Goal: Check status: Check status

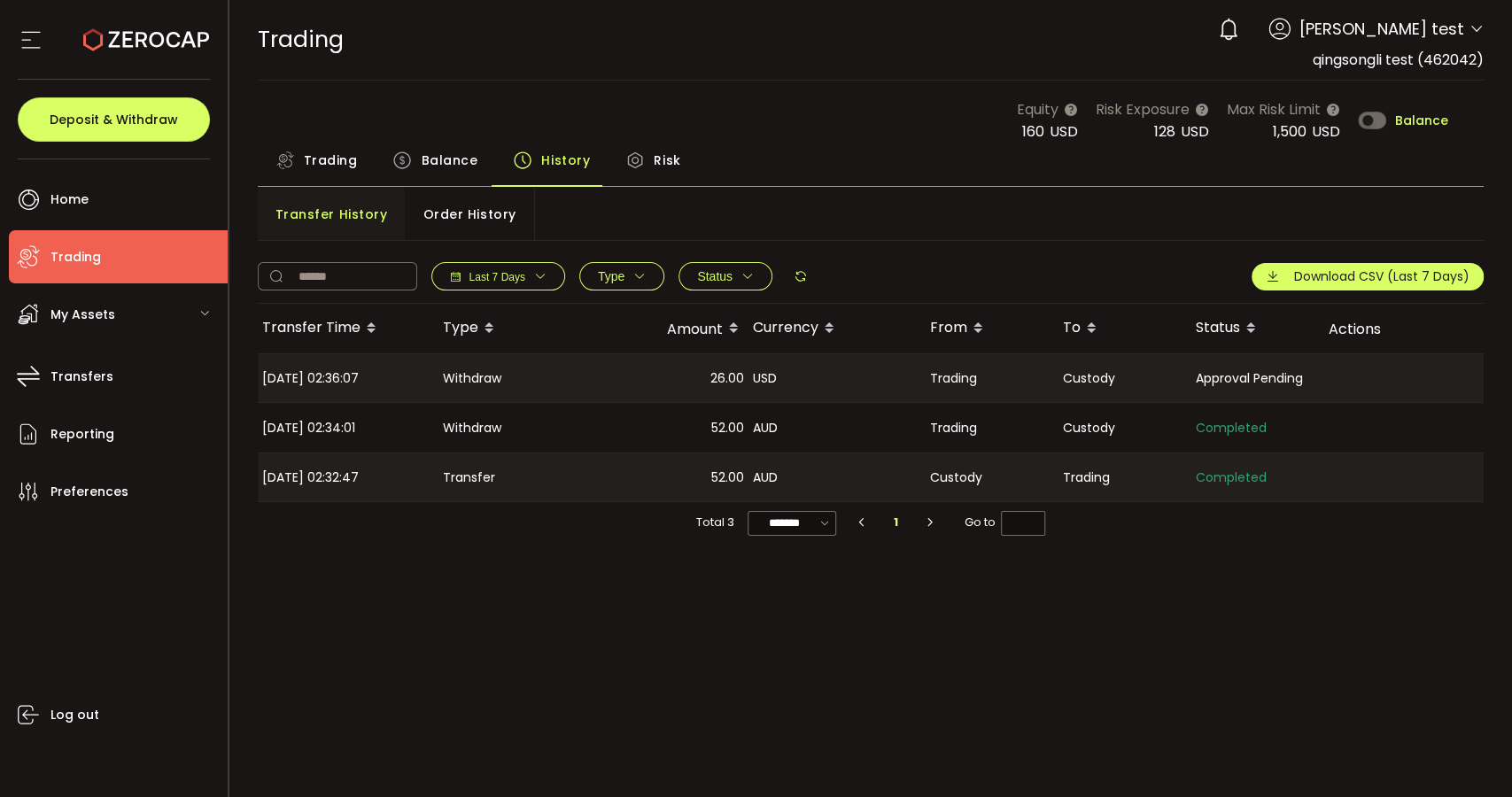
click at [802, 270] on icon at bounding box center [800, 276] width 14 height 14
click at [446, 172] on span "Balance" at bounding box center [448, 160] width 57 height 36
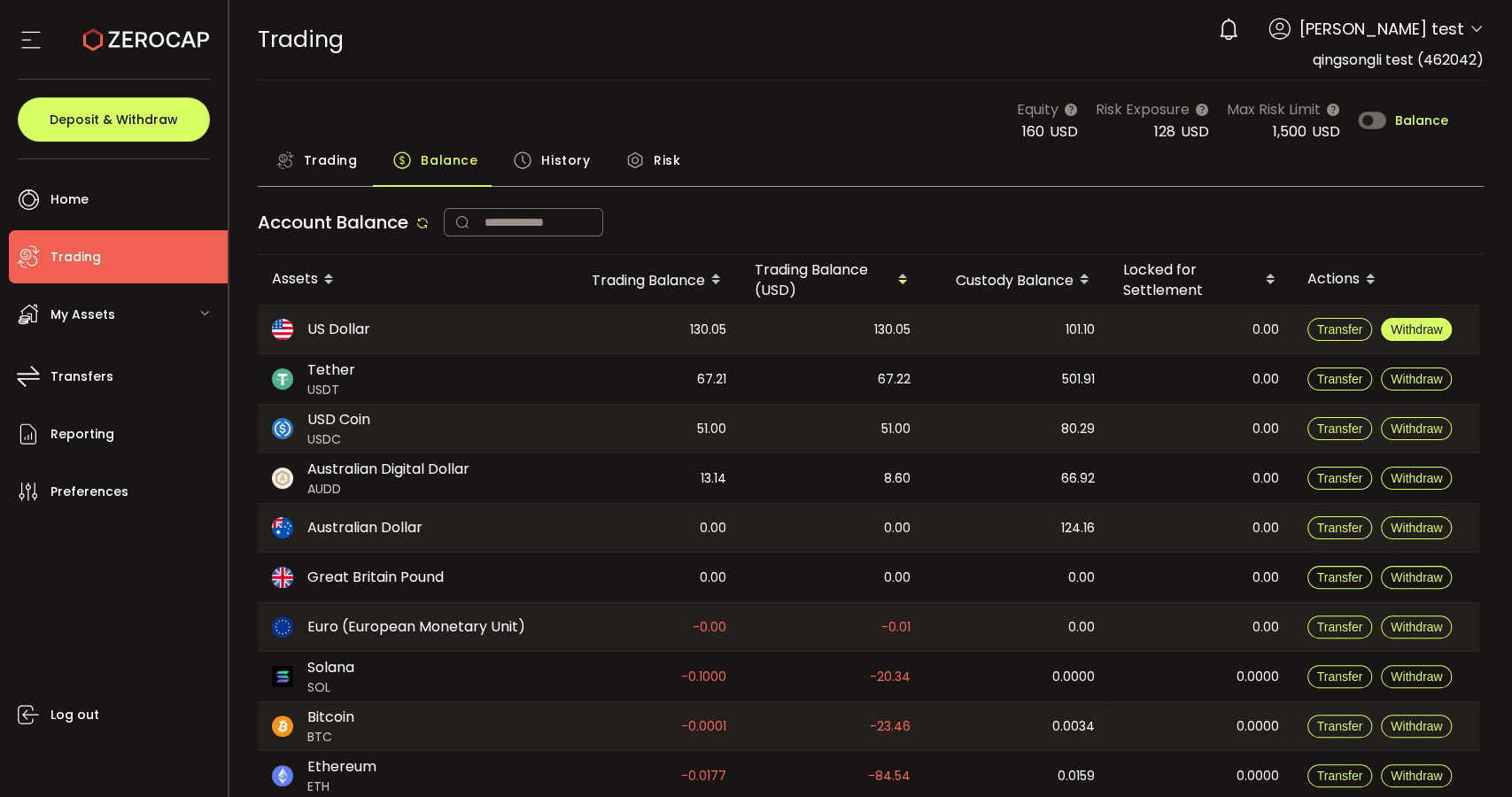
click at [1412, 329] on span "Withdraw" at bounding box center [1415, 329] width 51 height 14
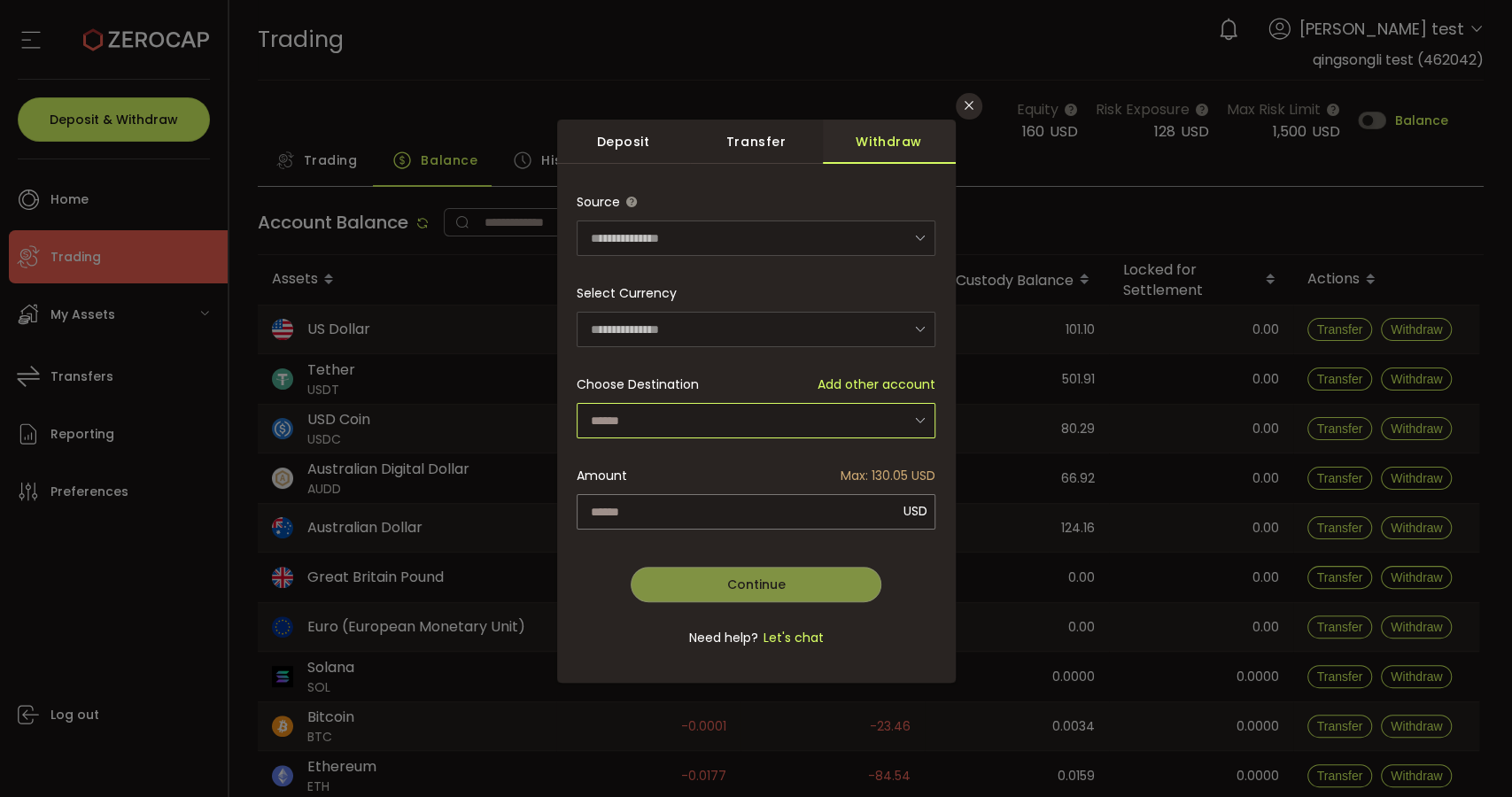
click at [720, 422] on input "dialog" at bounding box center [756, 420] width 358 height 36
click at [697, 453] on li "qingsong li - testNickname - test" at bounding box center [758, 466] width 363 height 30
type input "**********"
click at [707, 507] on input "dialog" at bounding box center [756, 512] width 358 height 36
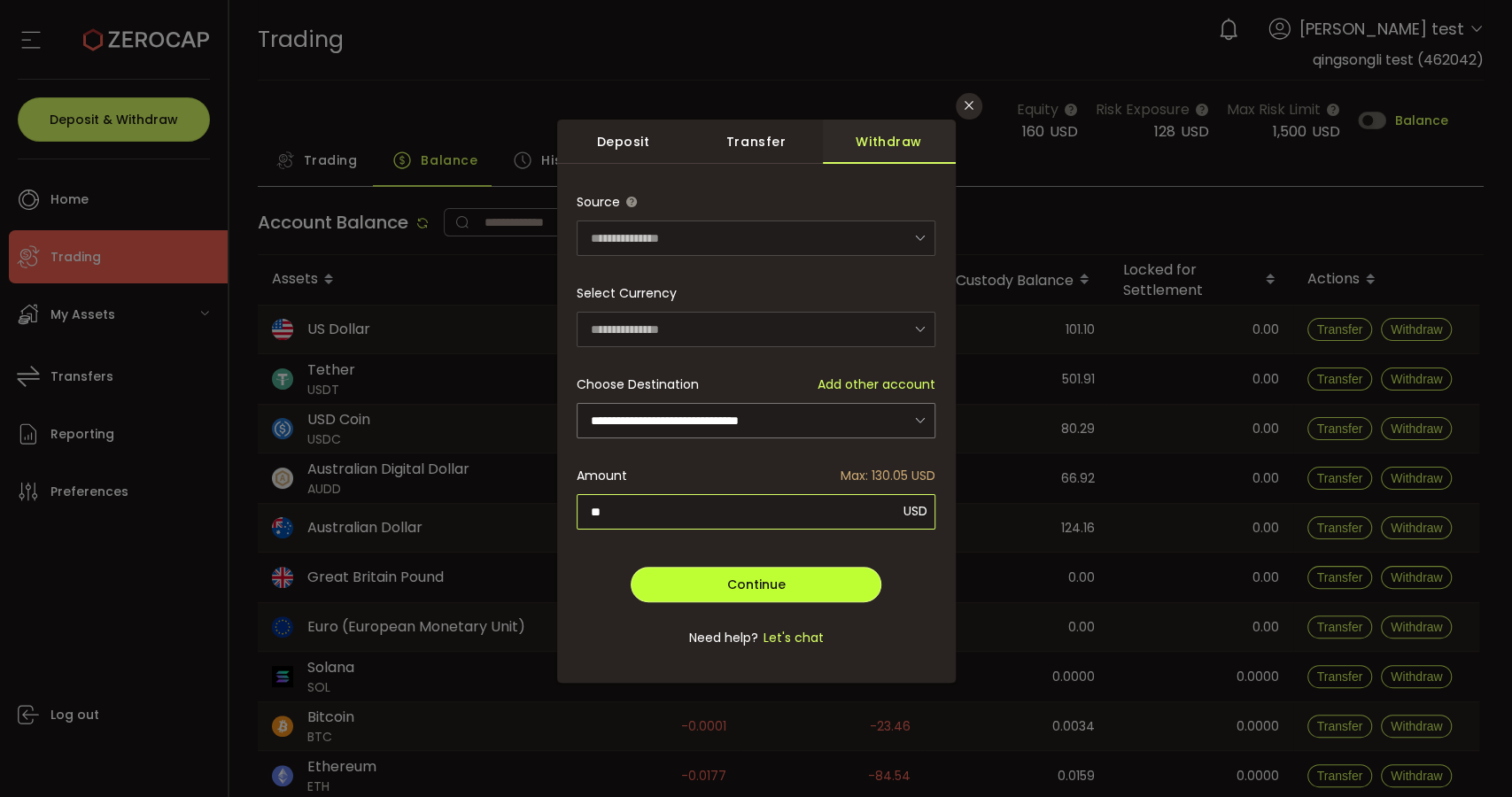
type input "**"
click at [801, 593] on div "**********" at bounding box center [756, 430] width 358 height 491
click at [832, 584] on button "Continue" at bounding box center [756, 584] width 251 height 36
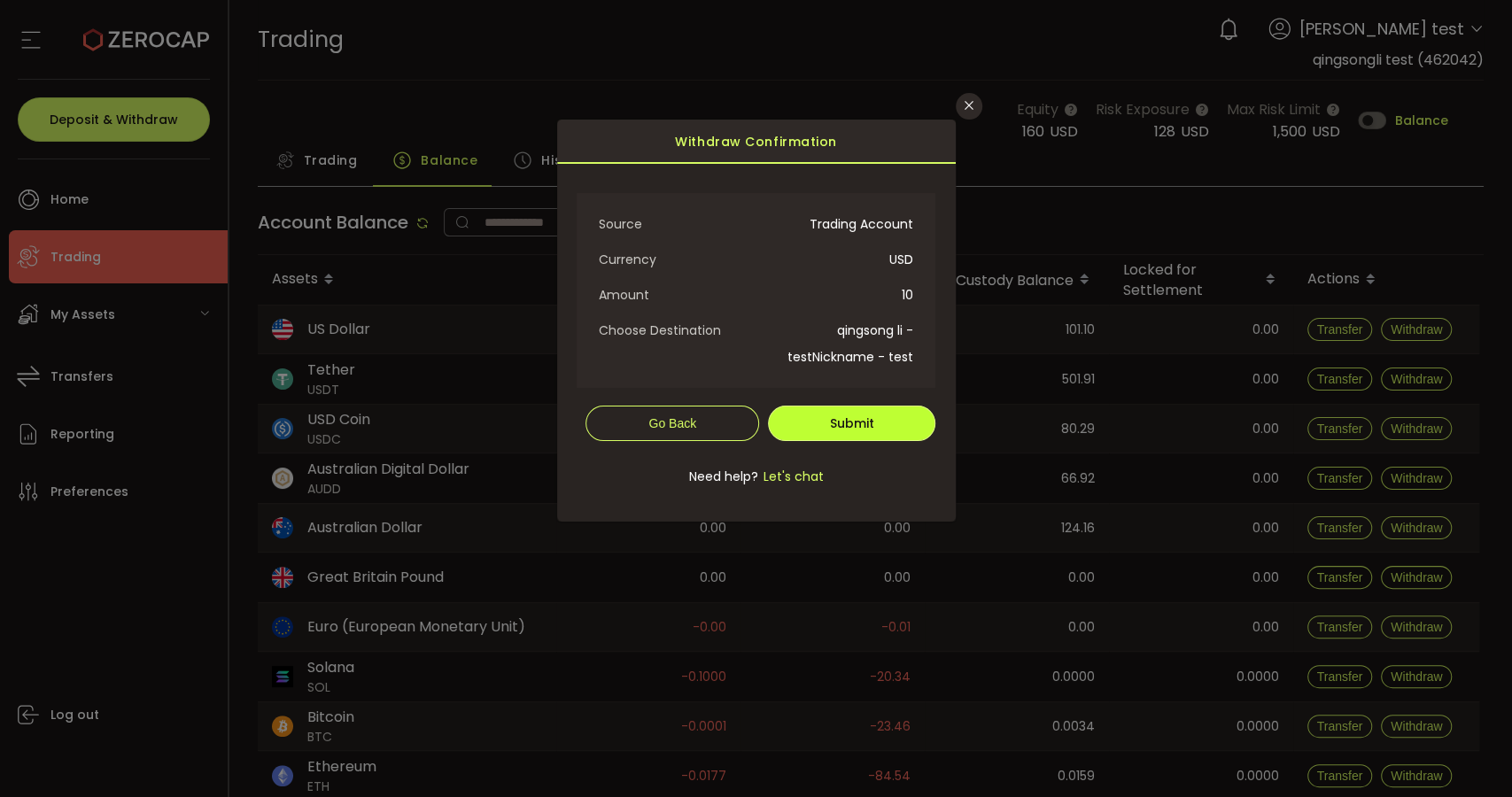
click at [870, 416] on span "Submit" at bounding box center [852, 423] width 44 height 17
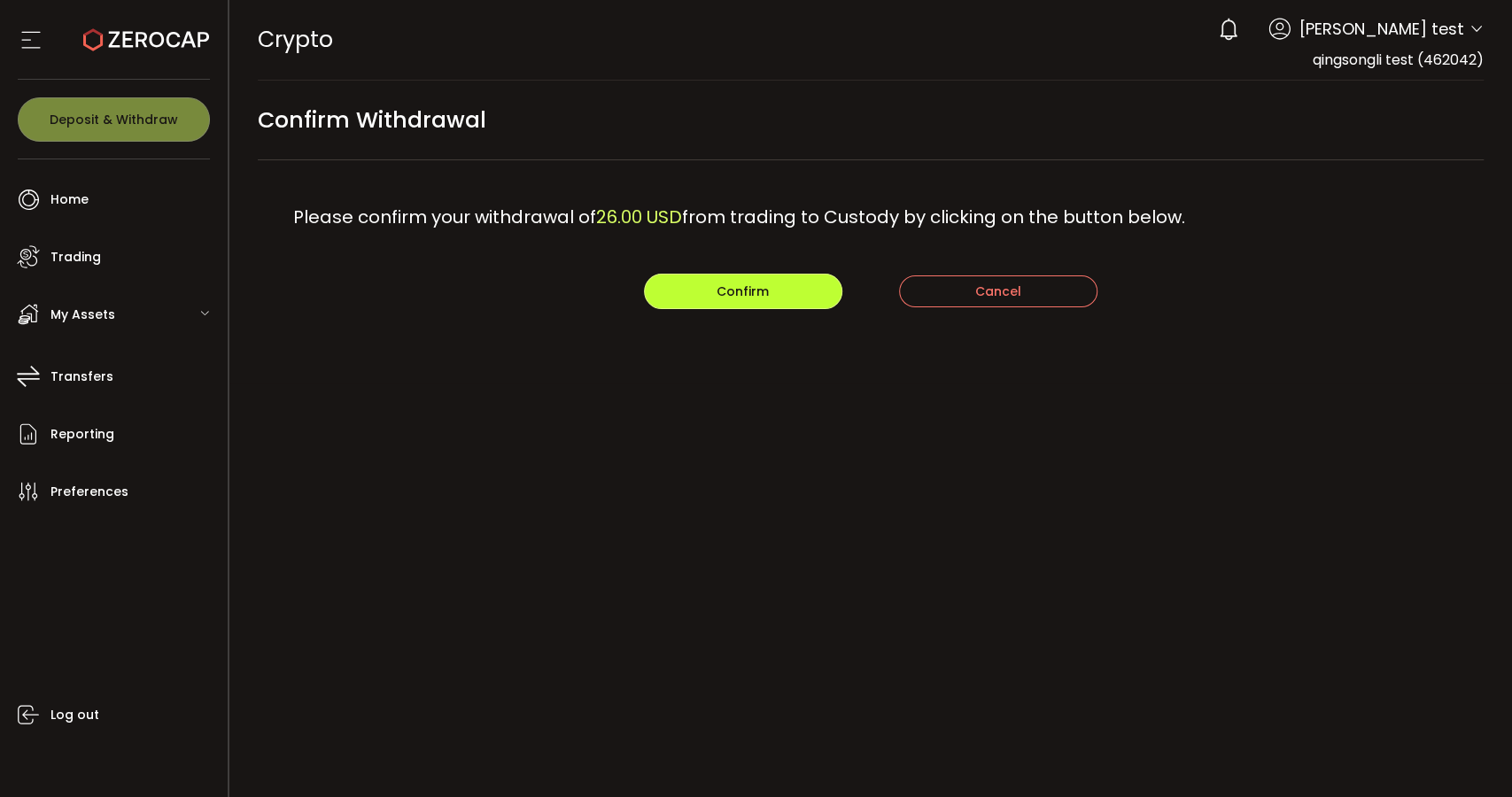
click at [718, 277] on button "Confirm" at bounding box center [742, 291] width 198 height 36
click at [696, 282] on button "Confirm" at bounding box center [742, 291] width 198 height 36
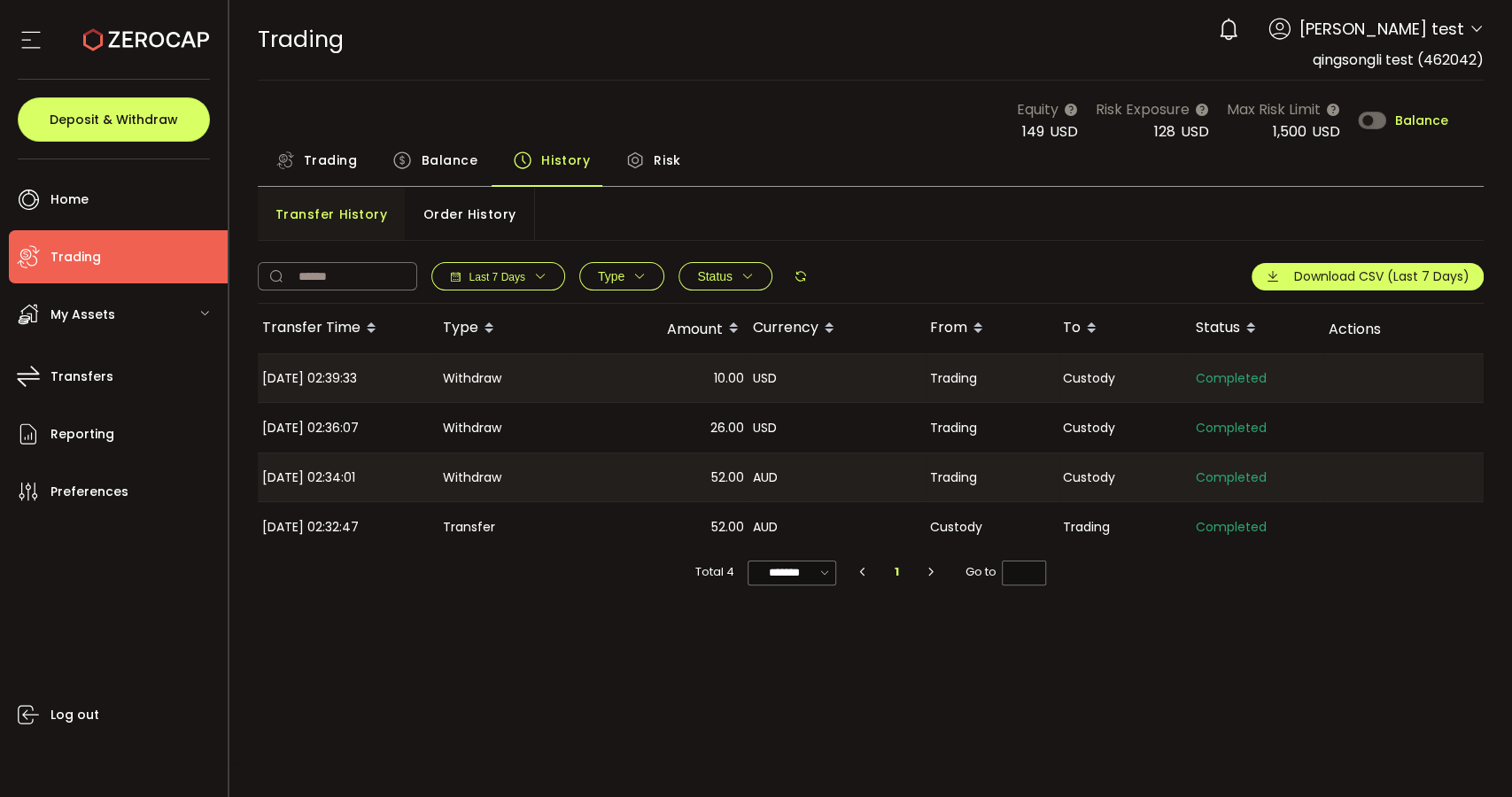
click at [455, 155] on span "Balance" at bounding box center [448, 160] width 57 height 36
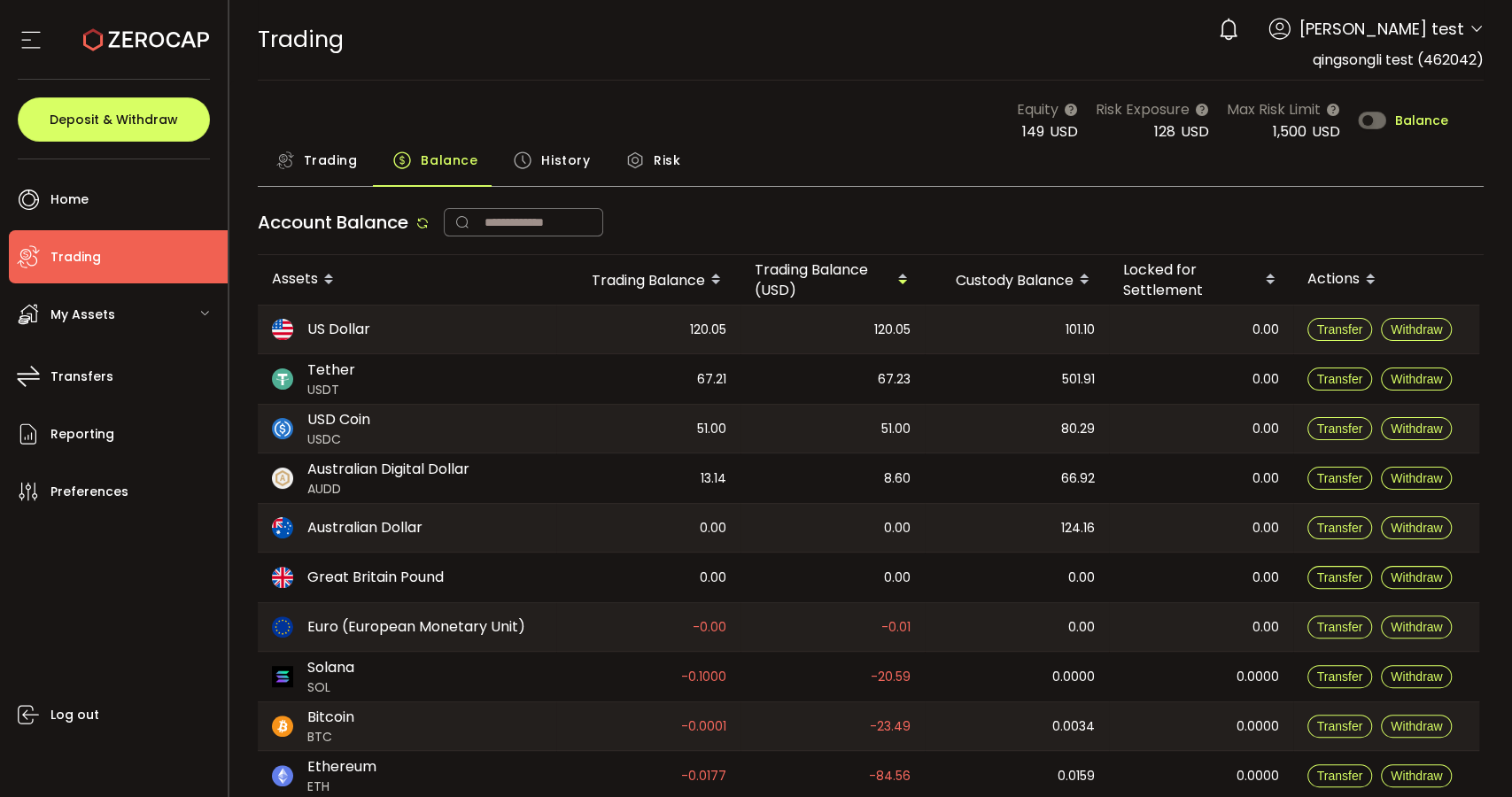
click at [430, 220] on icon at bounding box center [422, 223] width 14 height 14
click at [553, 176] on div "History" at bounding box center [551, 165] width 112 height 44
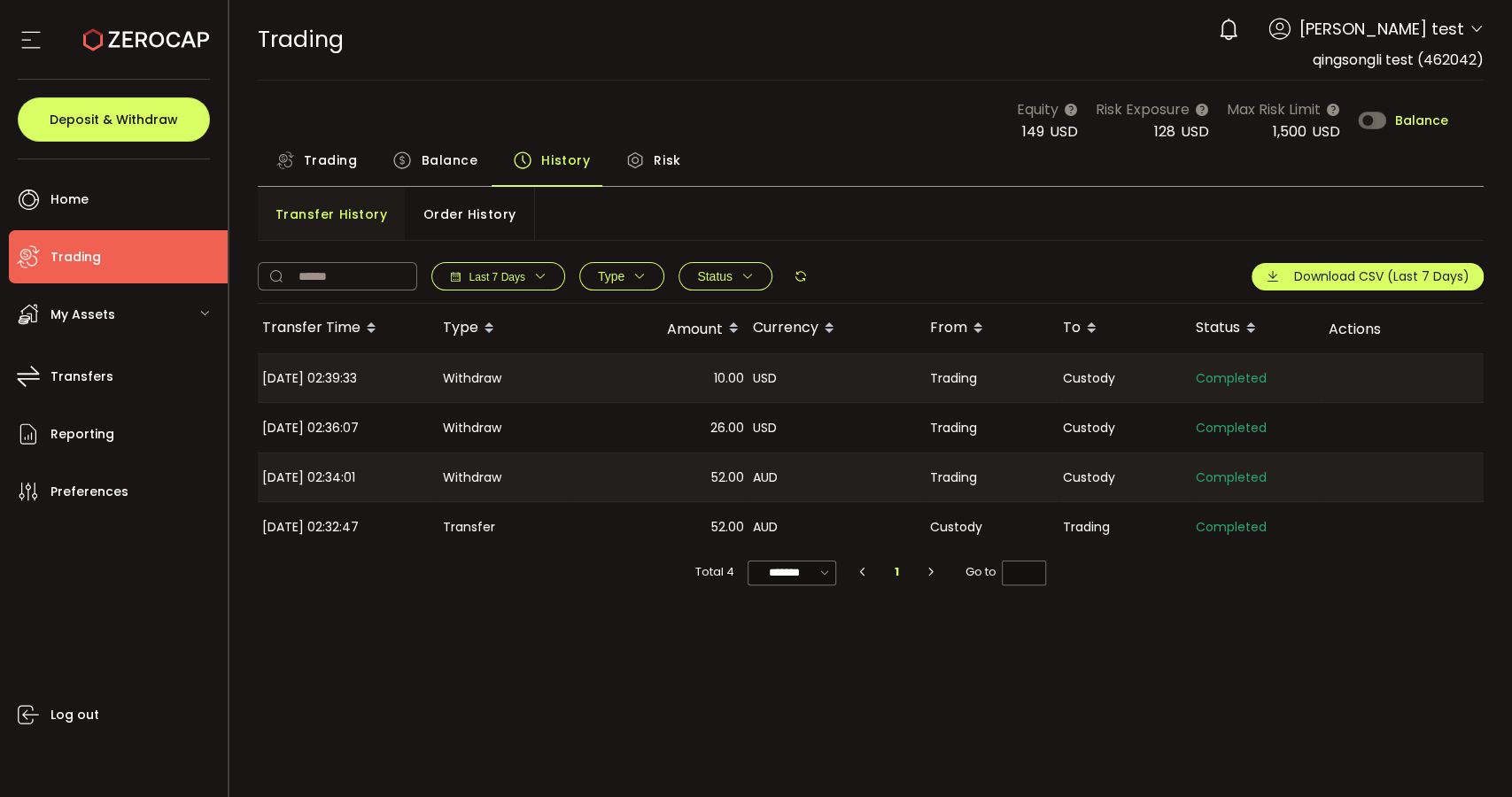
click at [926, 189] on div "Transfer History Order History" at bounding box center [871, 213] width 1227 height 53
click at [112, 367] on li "Transfers" at bounding box center [118, 376] width 218 height 53
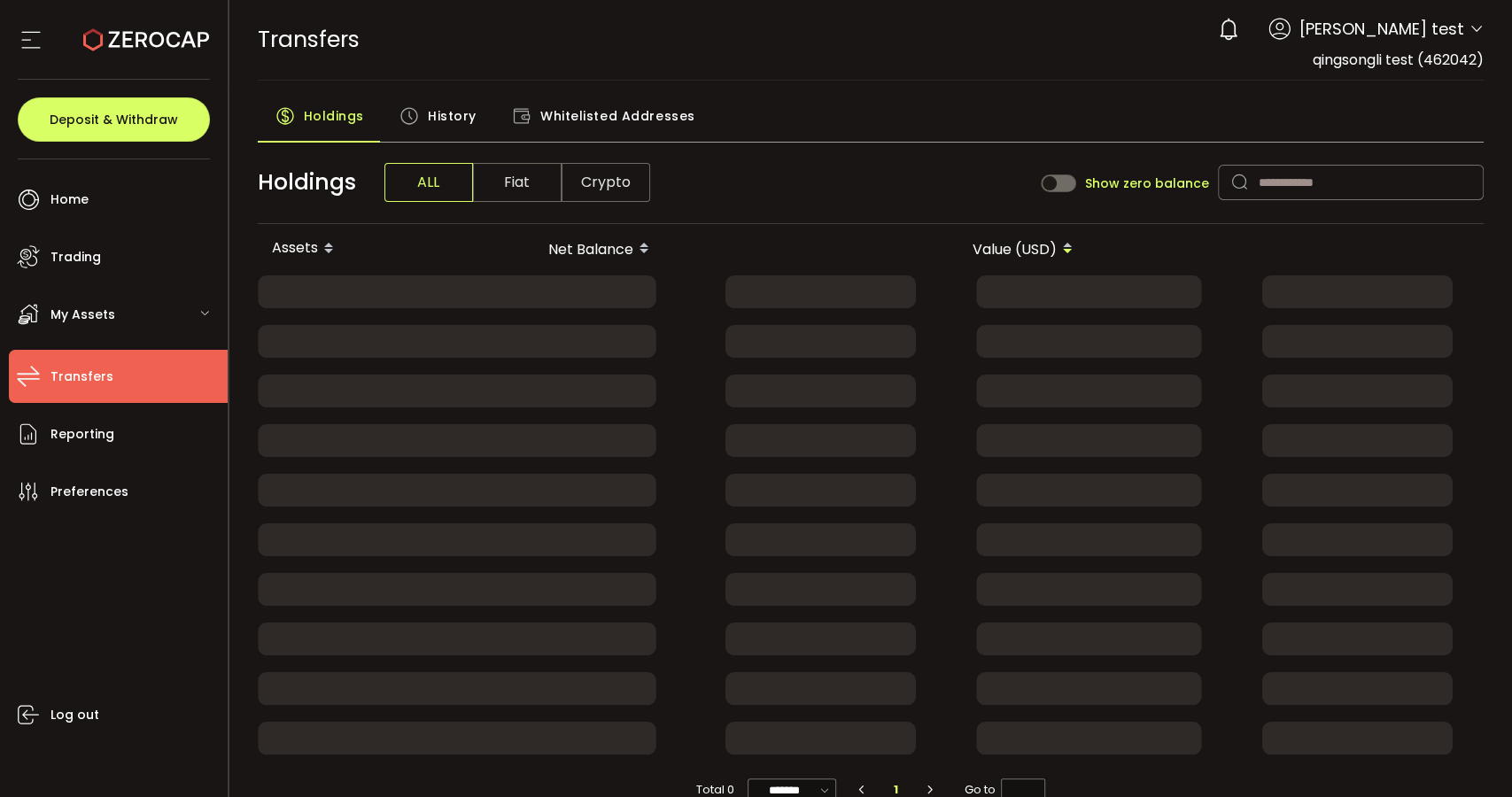
click at [453, 104] on span "History" at bounding box center [452, 116] width 48 height 36
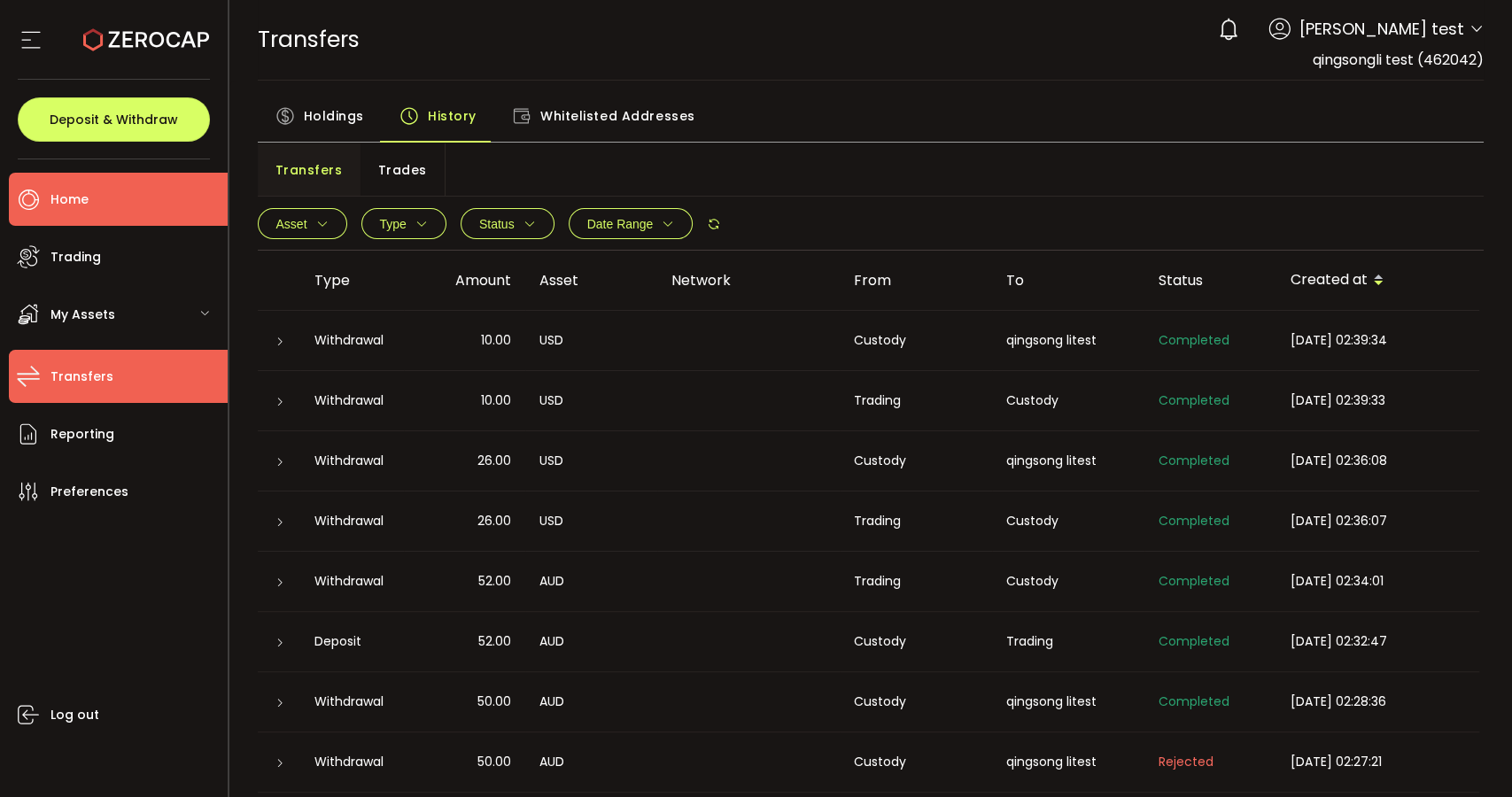
click at [128, 210] on li "Home" at bounding box center [118, 199] width 218 height 53
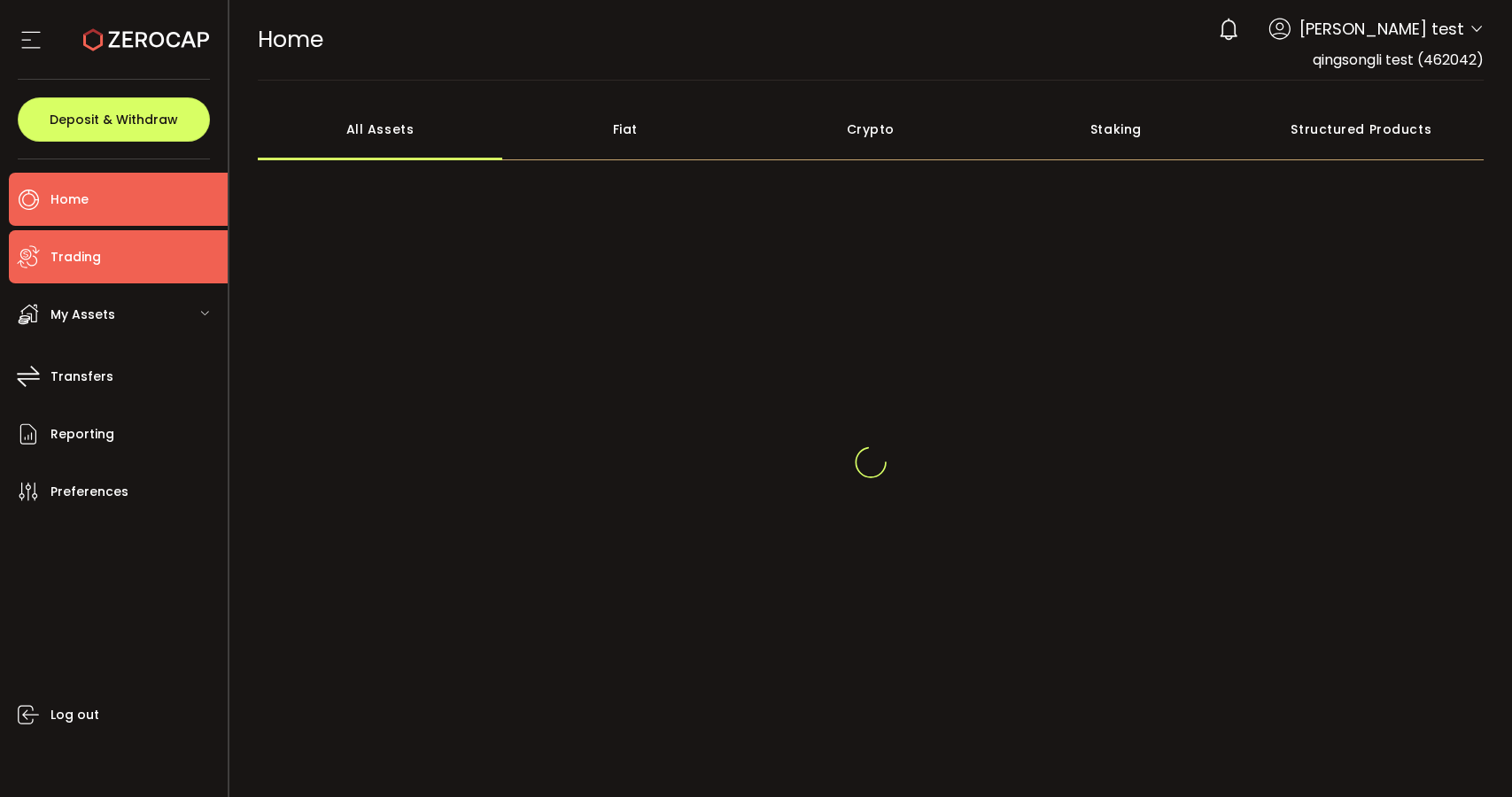
click at [86, 246] on span "Trading" at bounding box center [75, 257] width 50 height 26
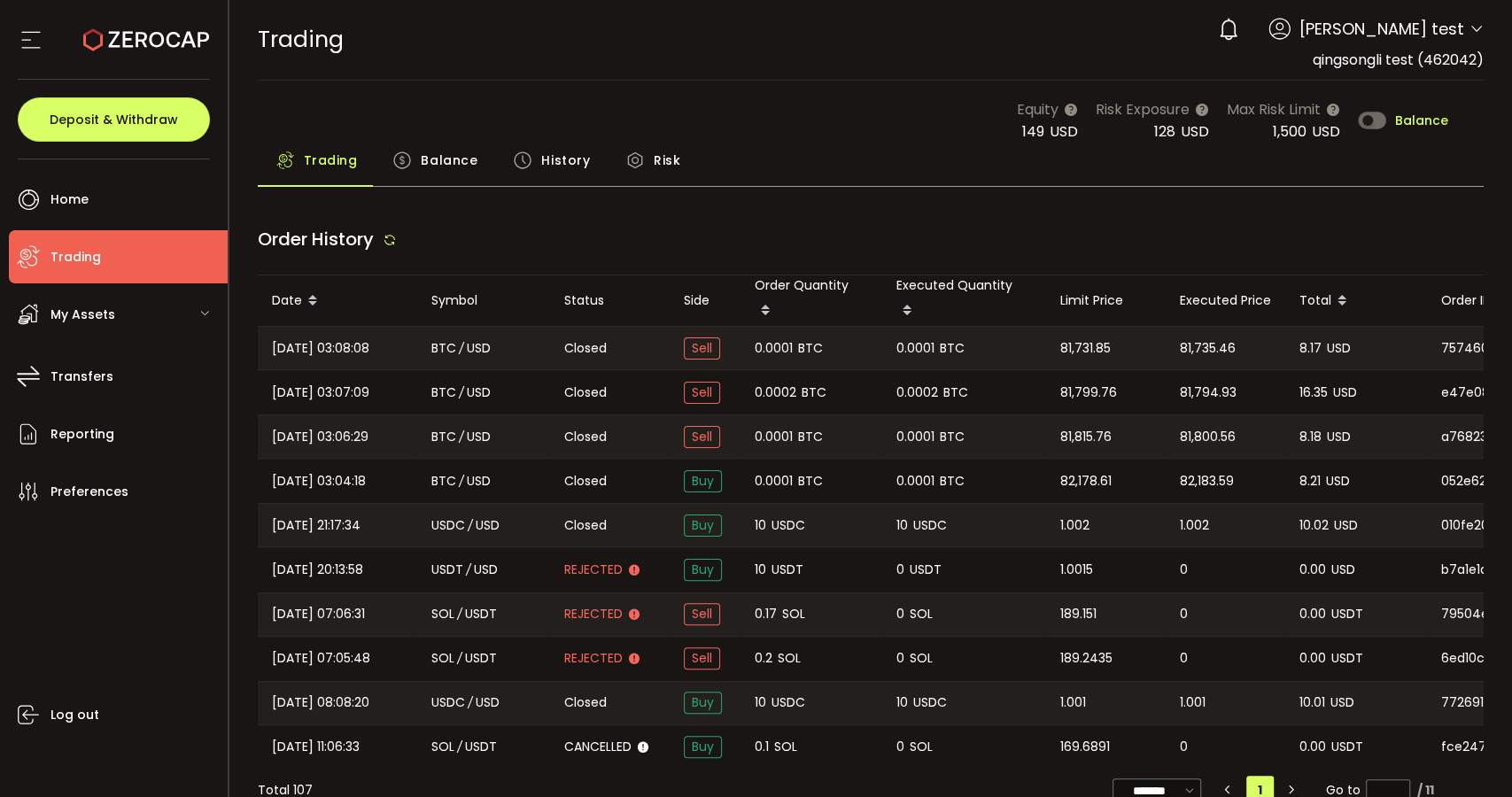
click at [463, 152] on span "Balance" at bounding box center [448, 160] width 57 height 36
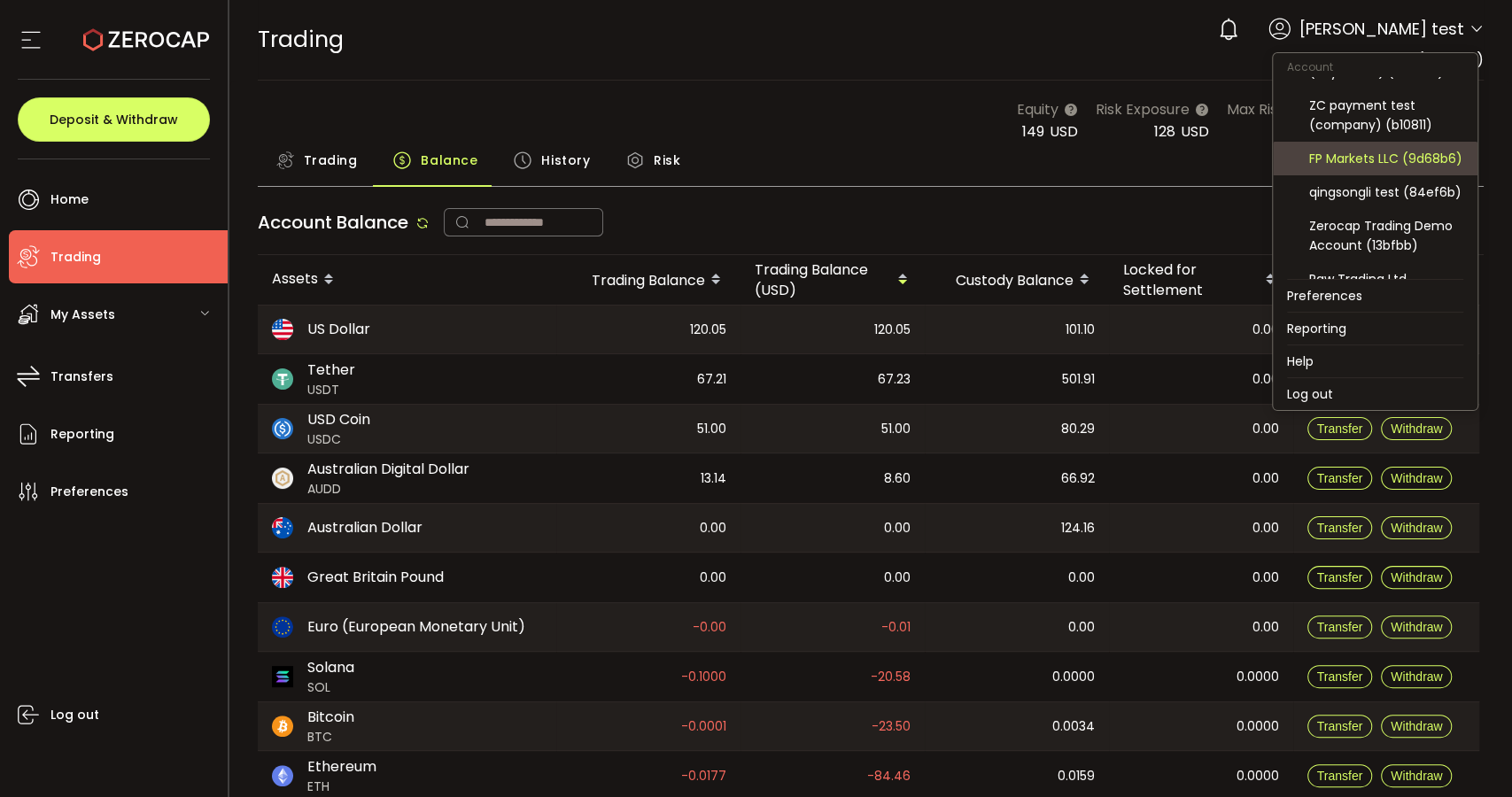
scroll to position [291, 0]
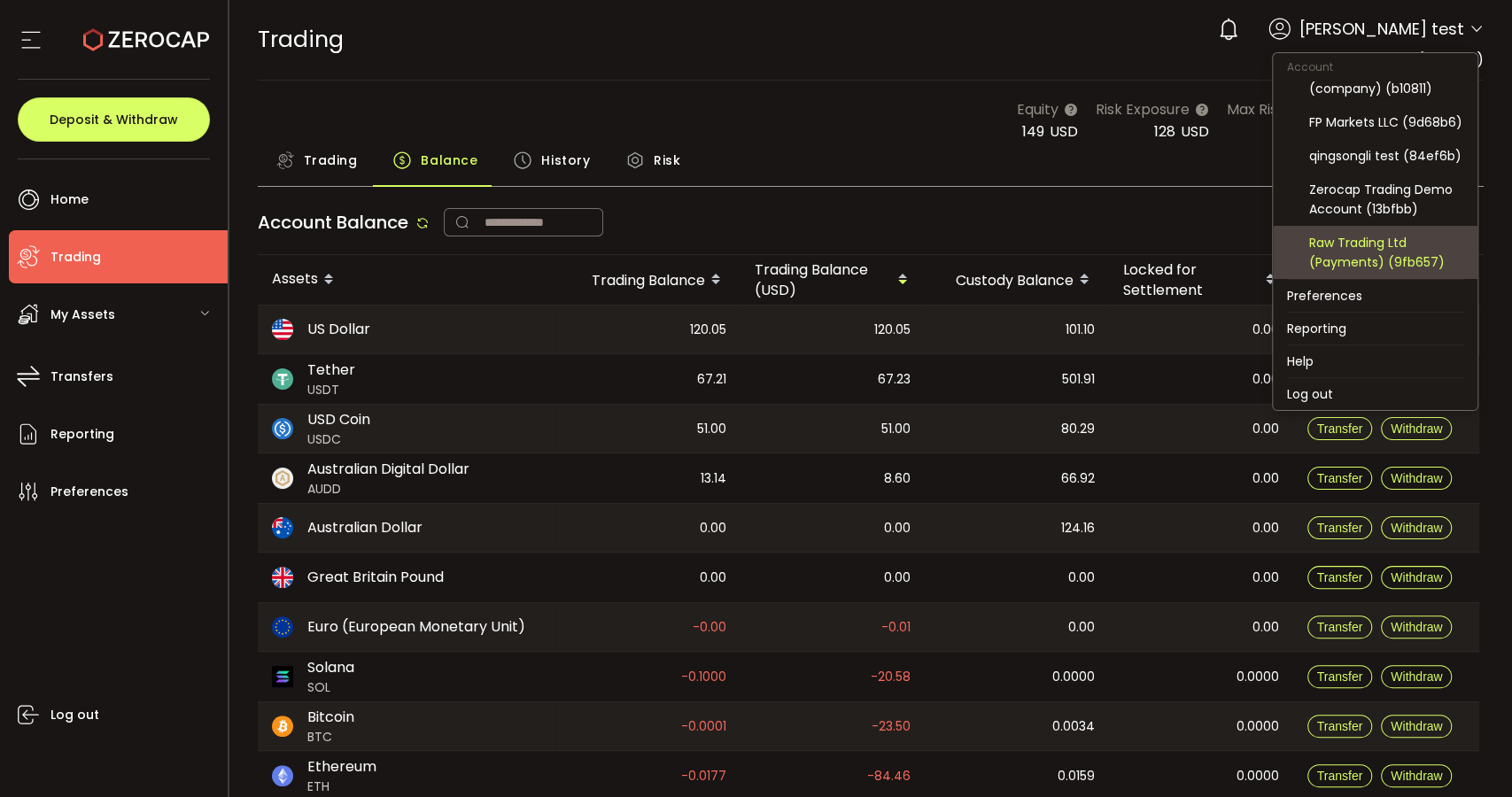
click at [1396, 246] on div "Raw Trading Ltd (Payments) (9fb657)" at bounding box center [1386, 252] width 155 height 39
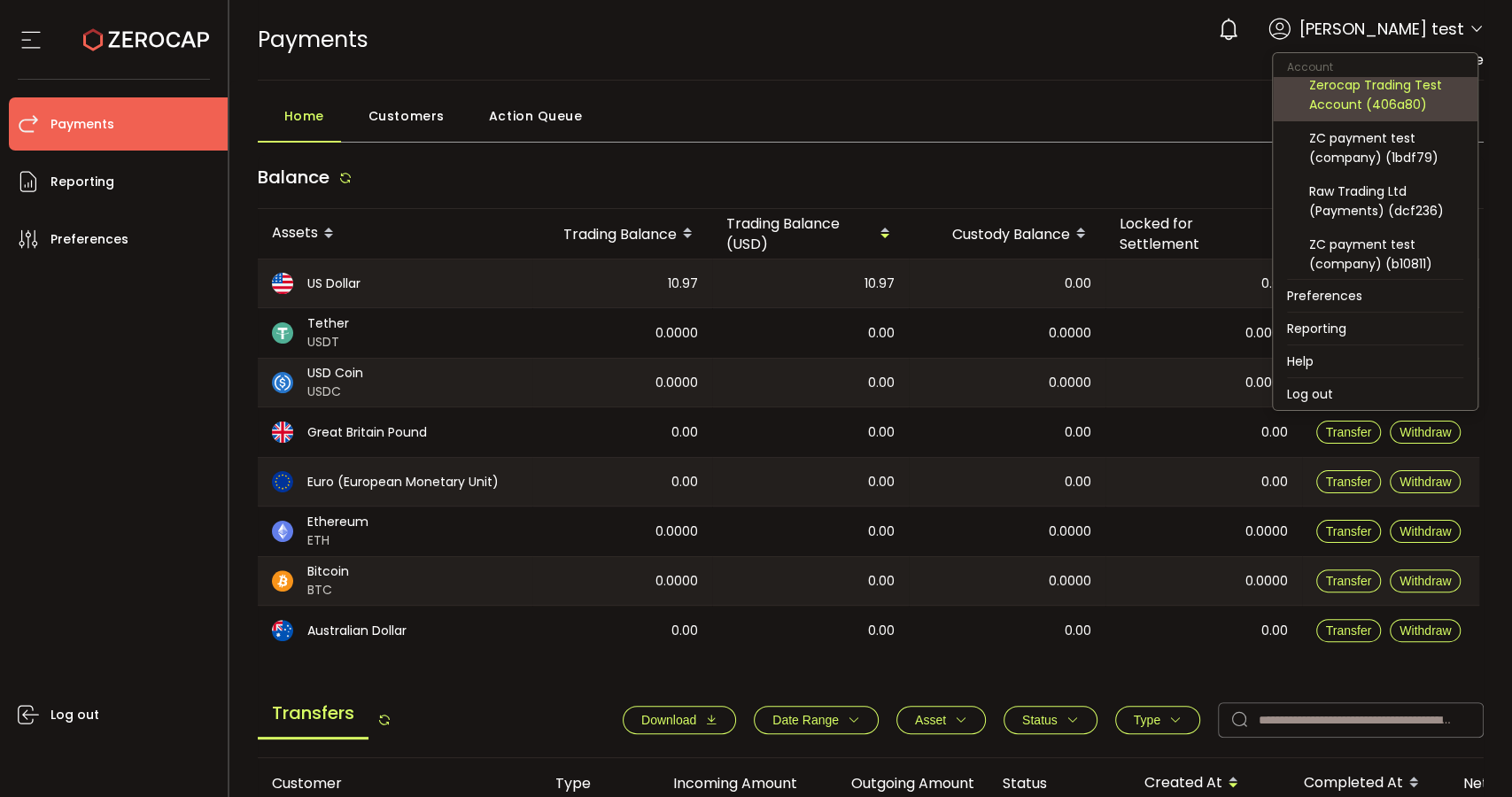
scroll to position [99, 0]
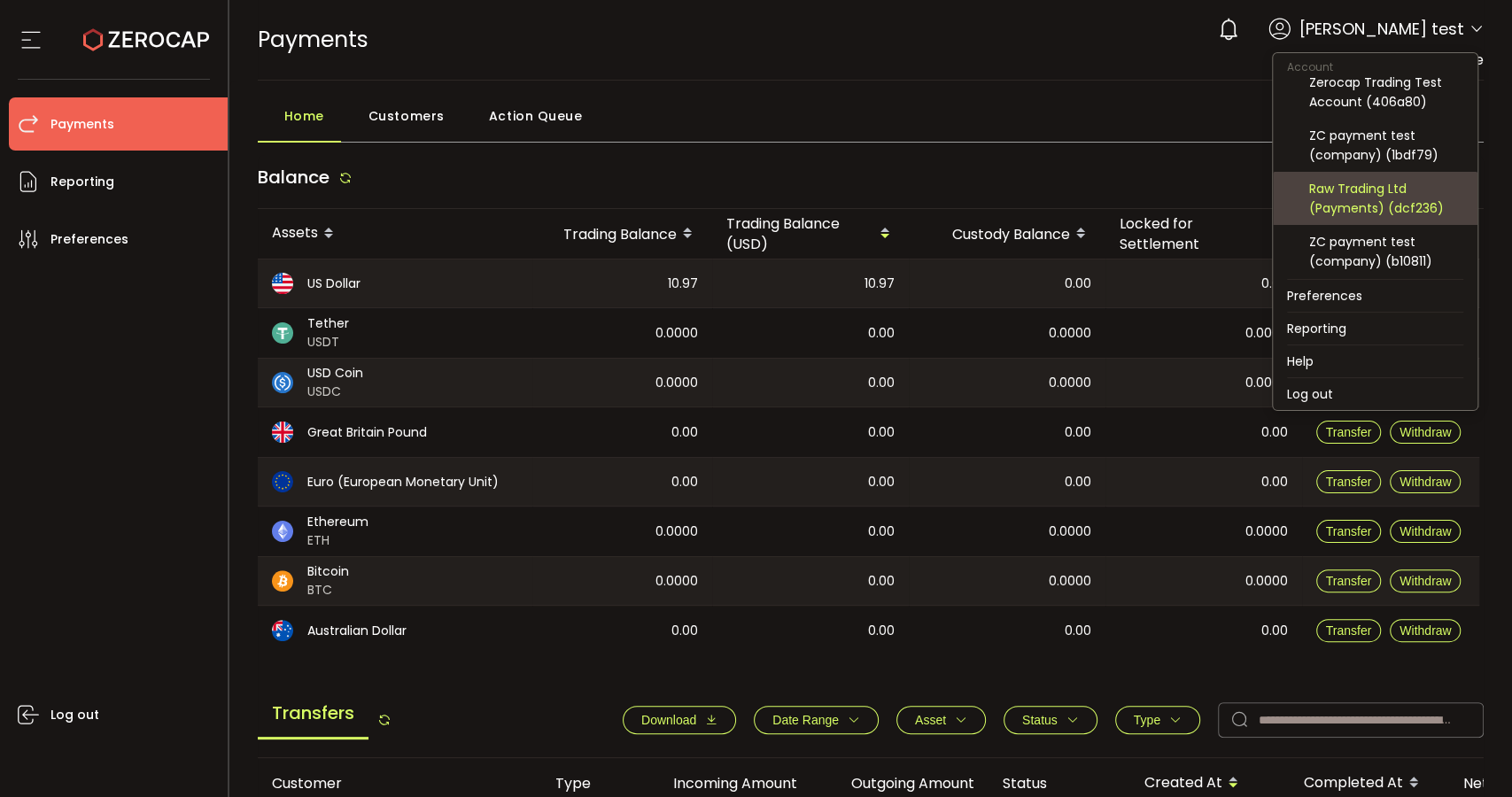
click at [1395, 197] on div "Raw Trading Ltd (Payments) (dcf236)" at bounding box center [1386, 198] width 155 height 39
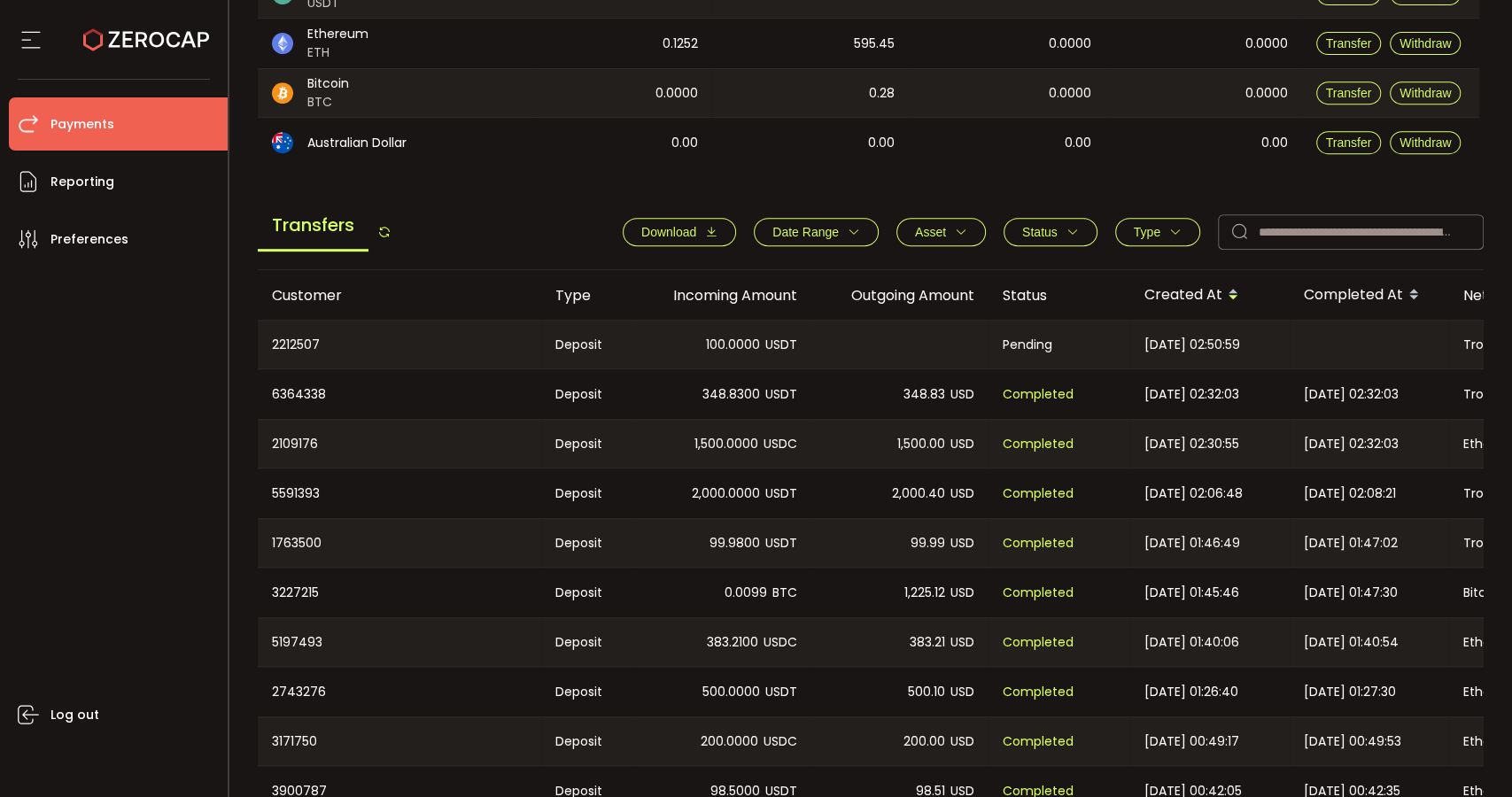
scroll to position [492, 0]
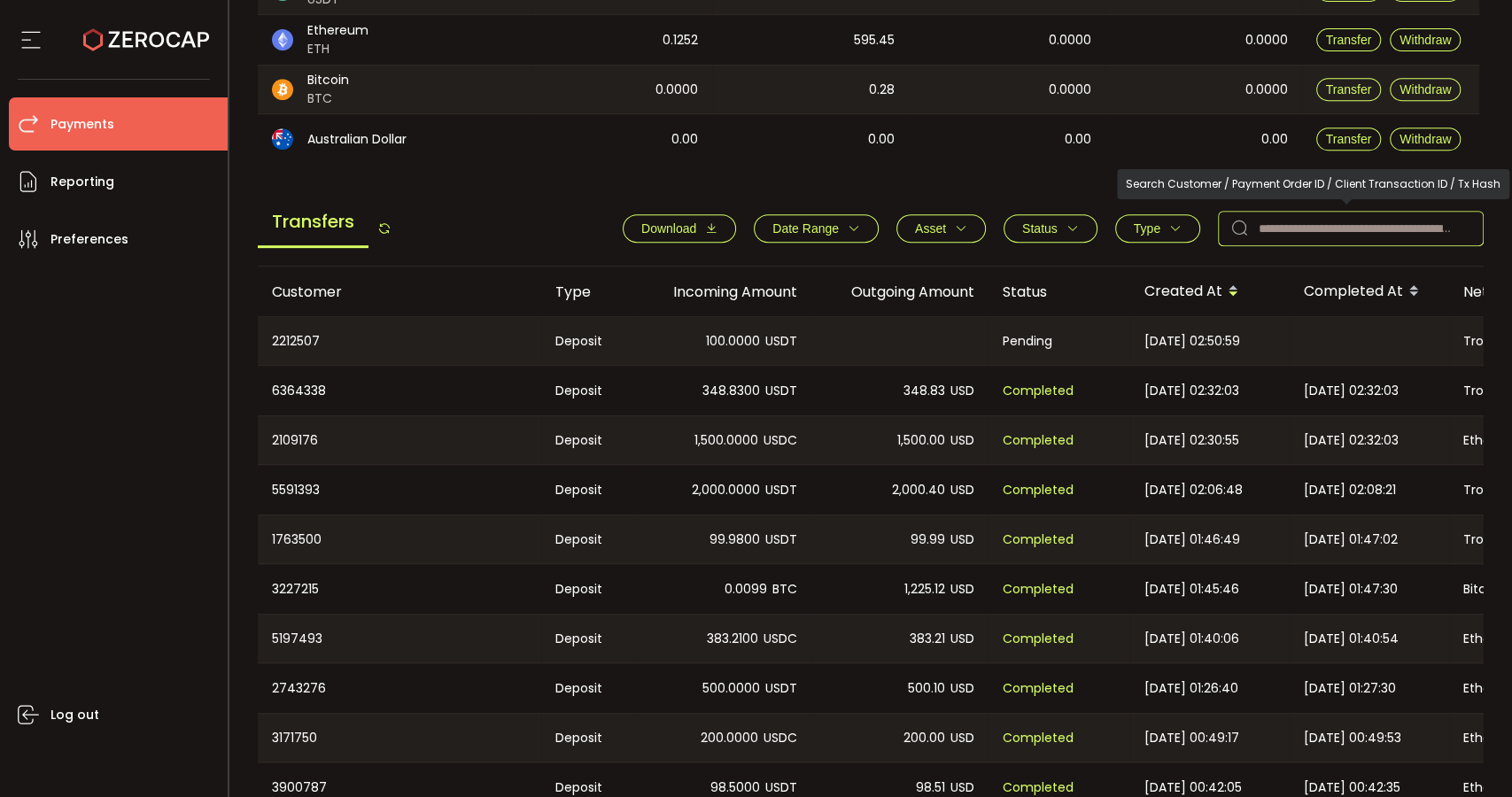
click at [1318, 223] on input "text" at bounding box center [1350, 228] width 266 height 36
paste input "*******"
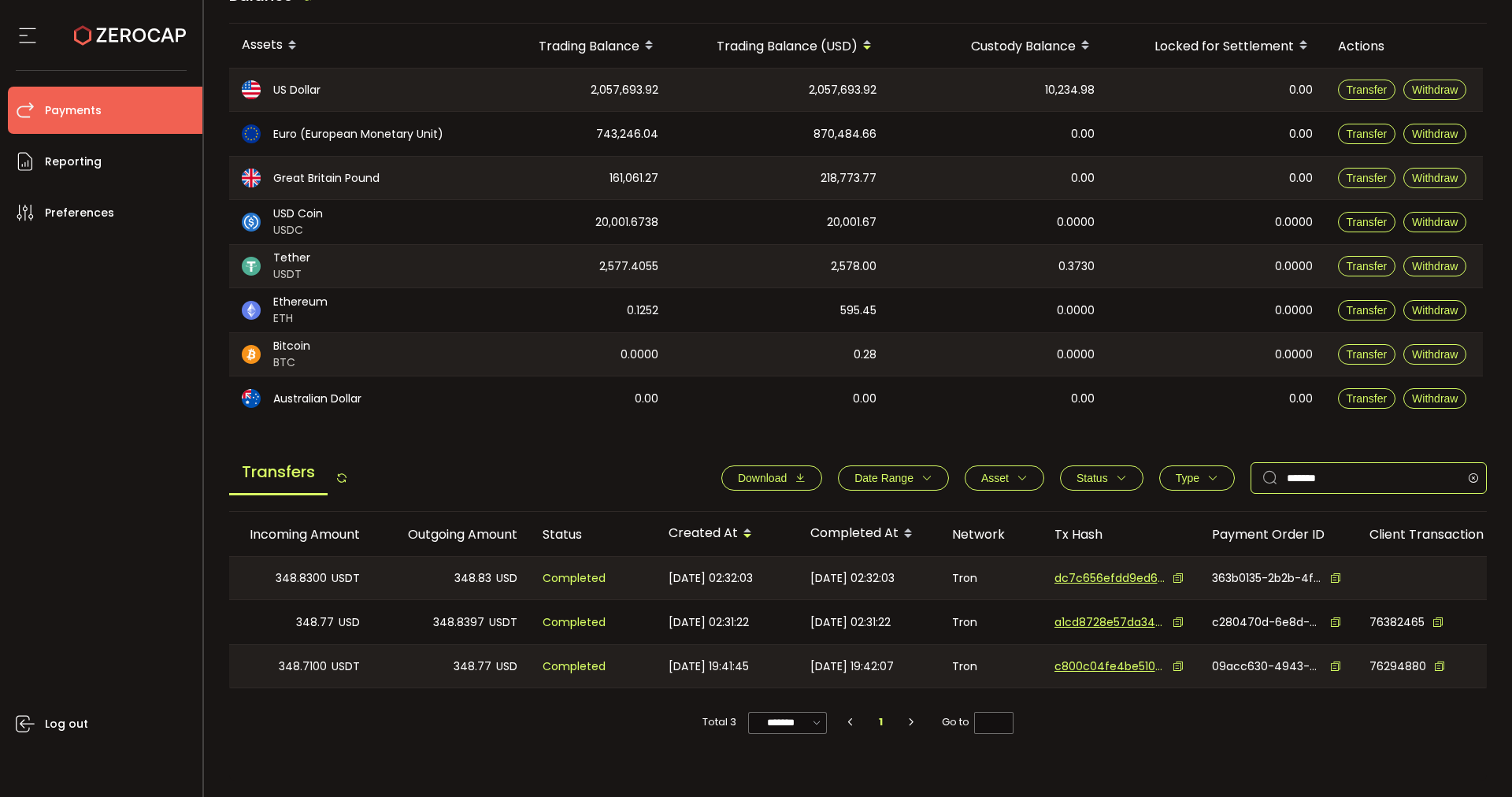
scroll to position [0, 404]
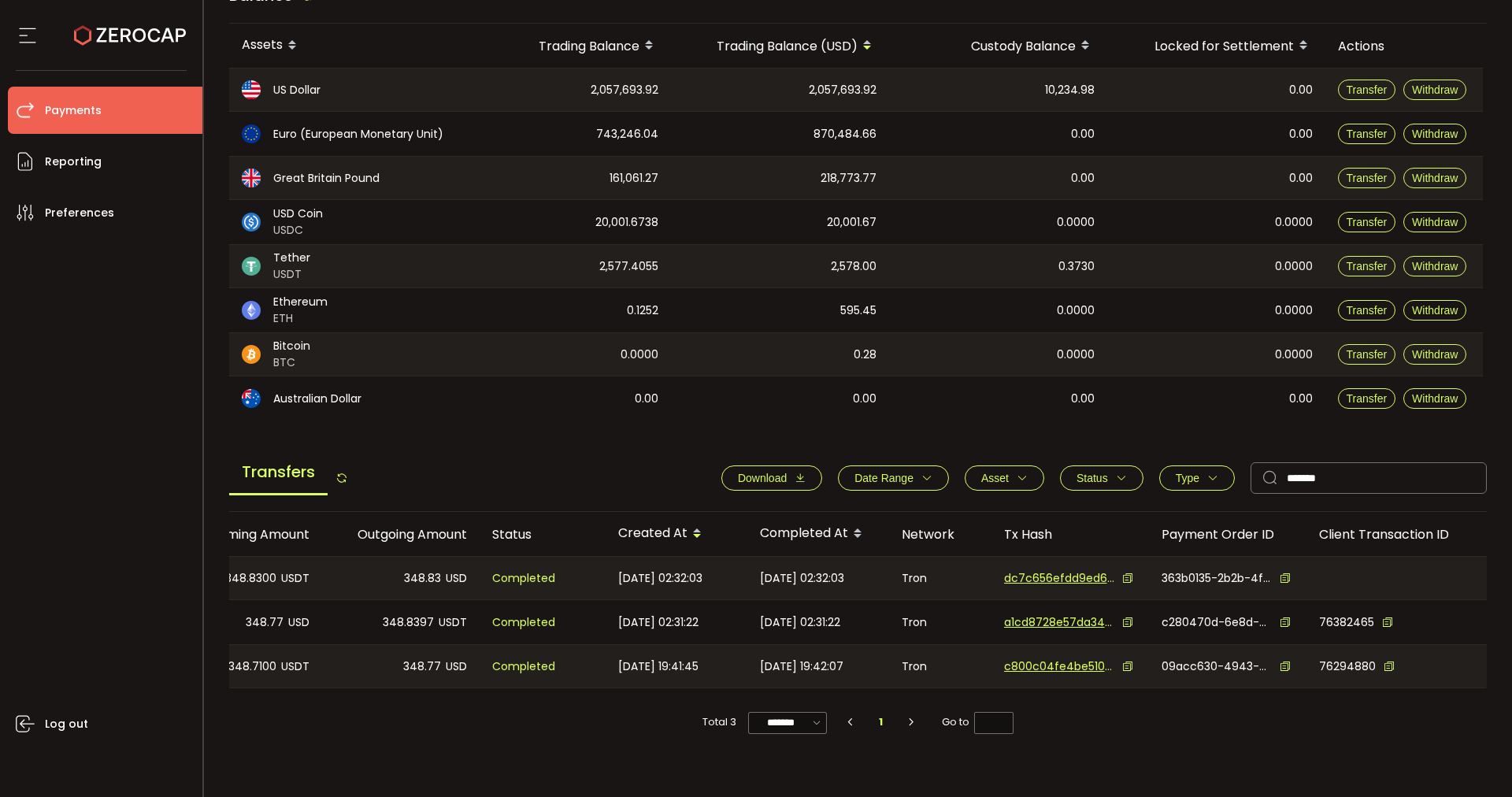
click at [1122, 579] on icon at bounding box center [1127, 577] width 11 height 11
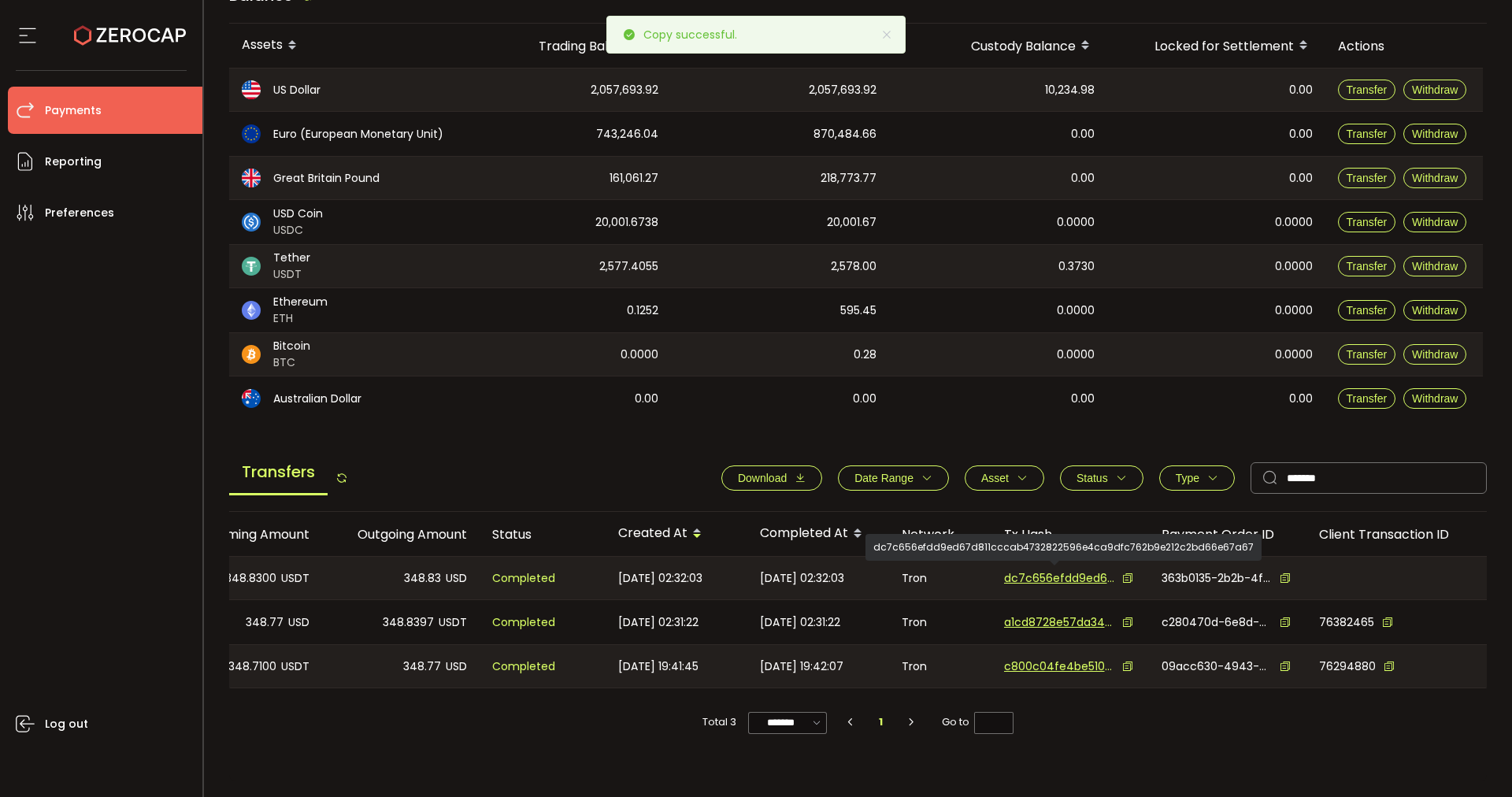
click at [1066, 581] on span "dc7c656efdd9ed67d811cccab4732822596e4ca9dfc762b9e212c2bd66e67a67" at bounding box center [1059, 578] width 110 height 16
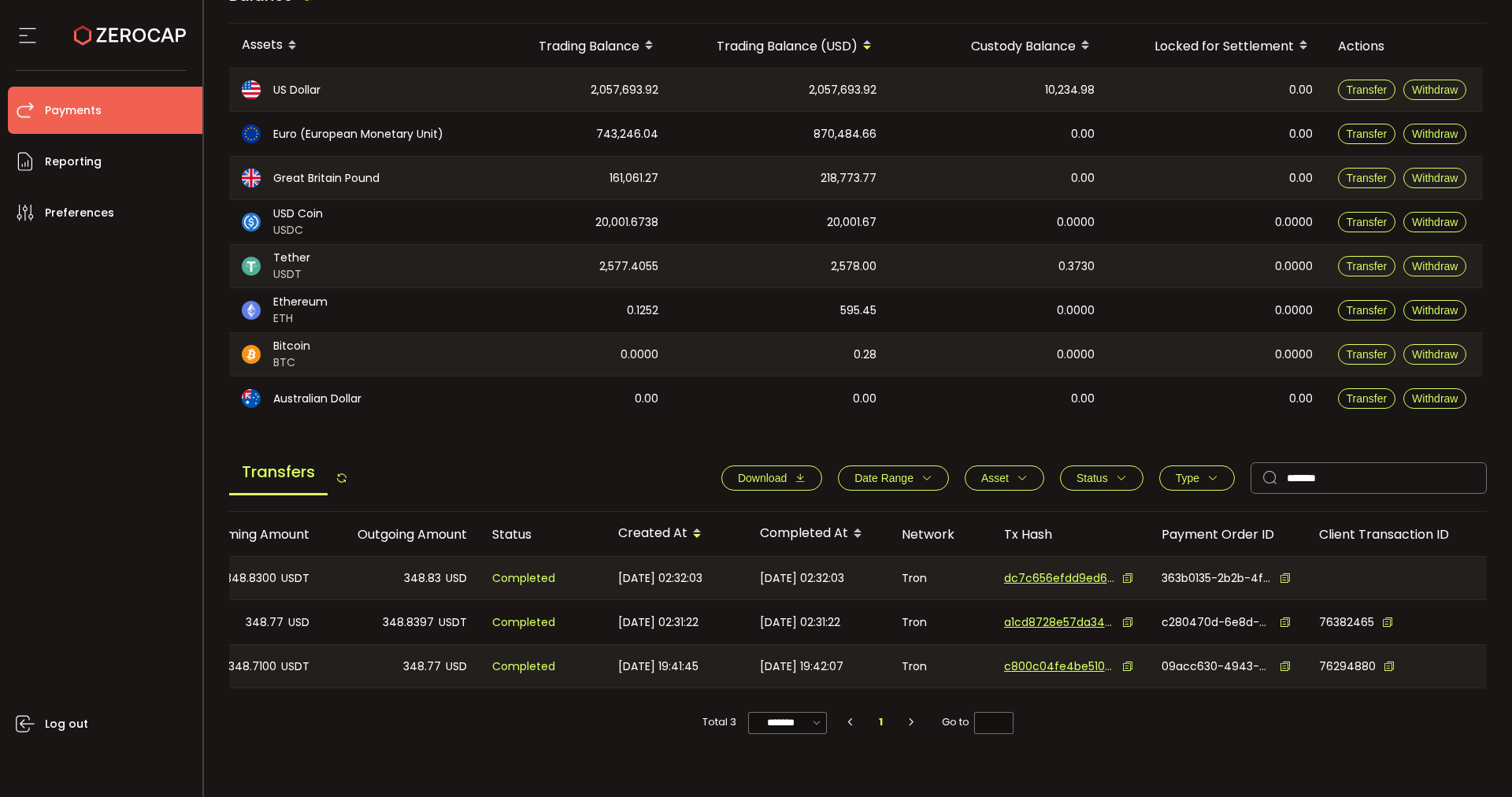
click at [725, 687] on td "[DATE] 19:41:45" at bounding box center [676, 666] width 142 height 44
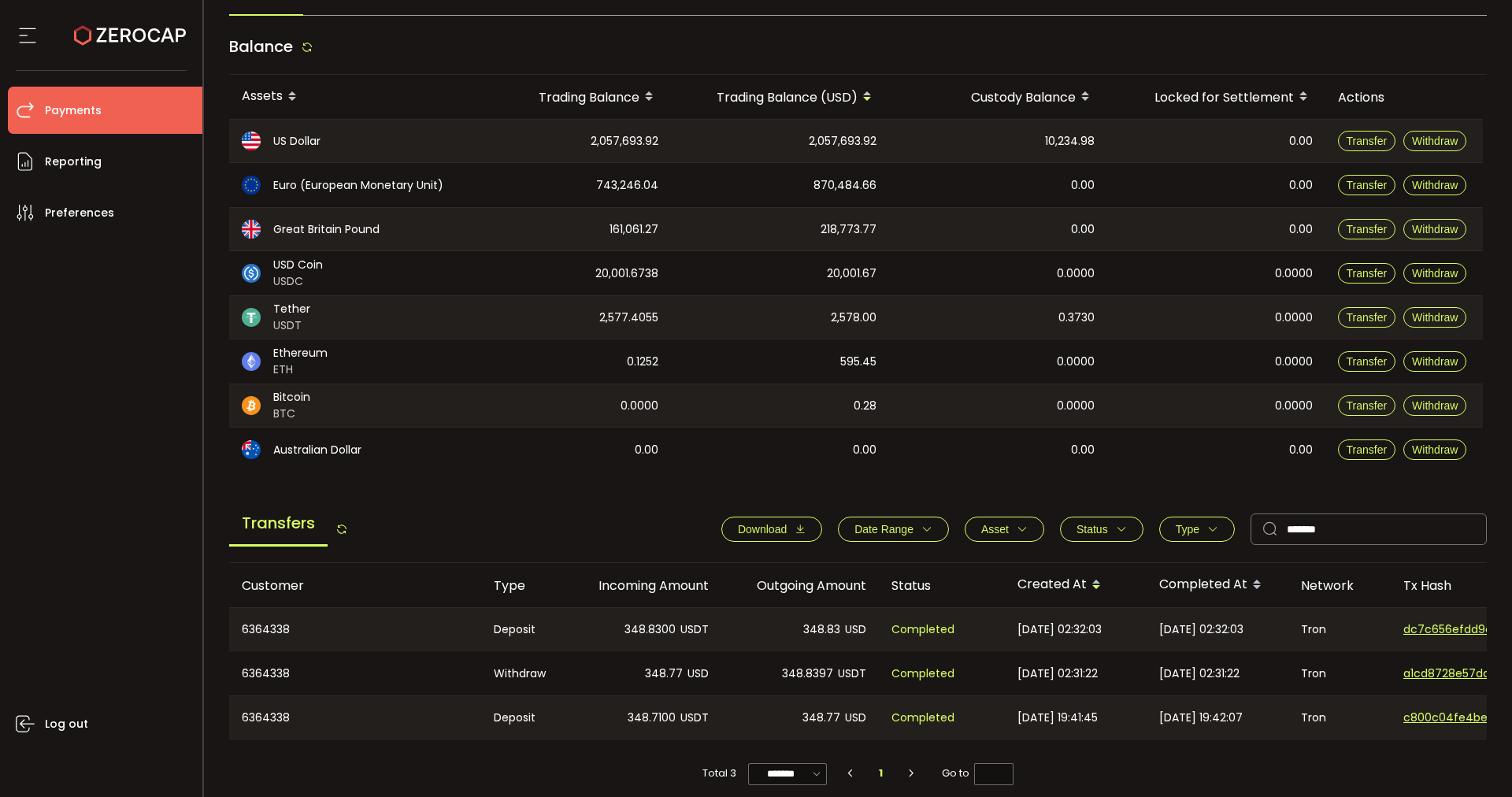
scroll to position [162, 0]
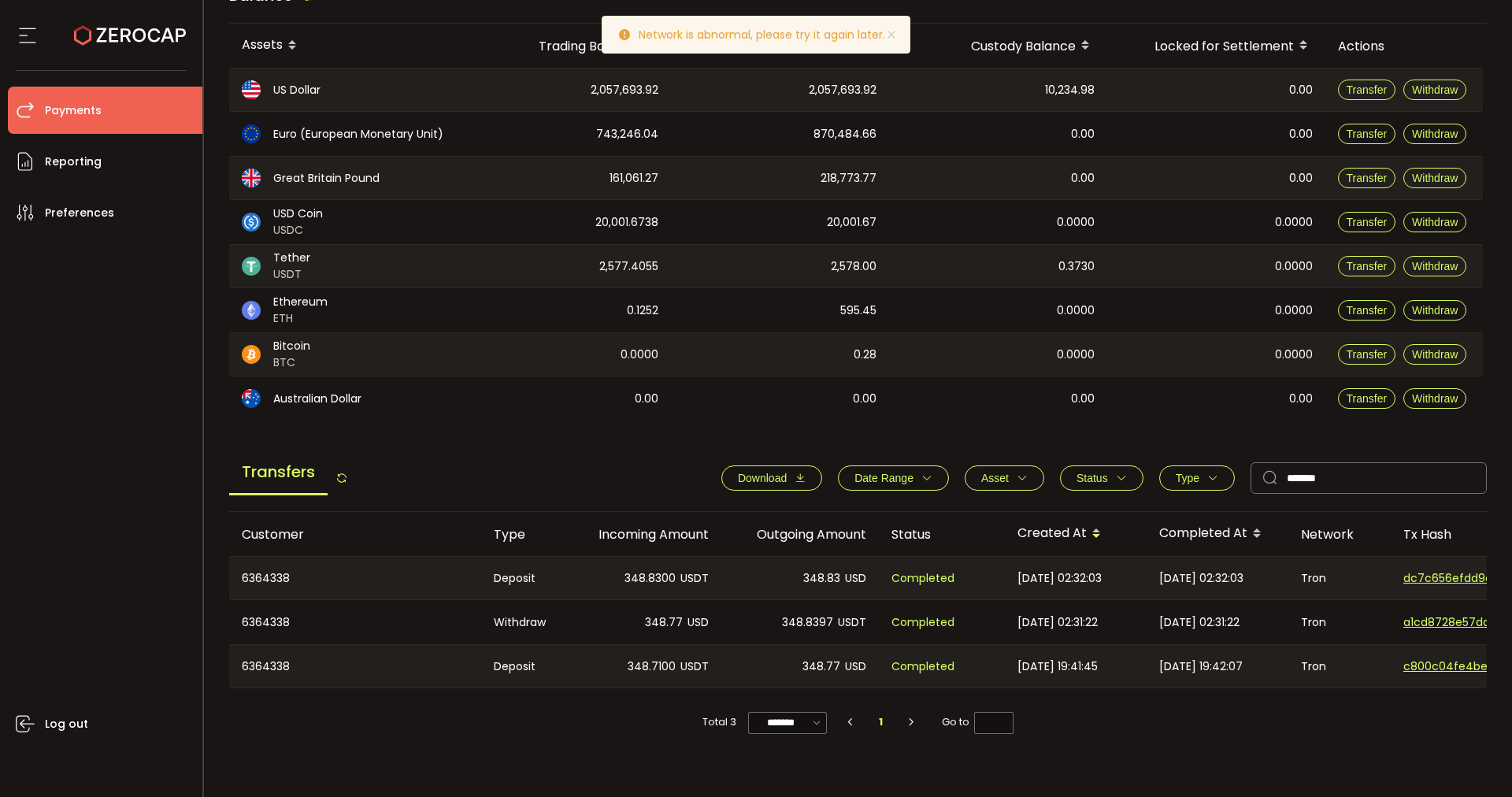
click at [1011, 686] on div "[DATE] 19:41:45" at bounding box center [1076, 666] width 142 height 43
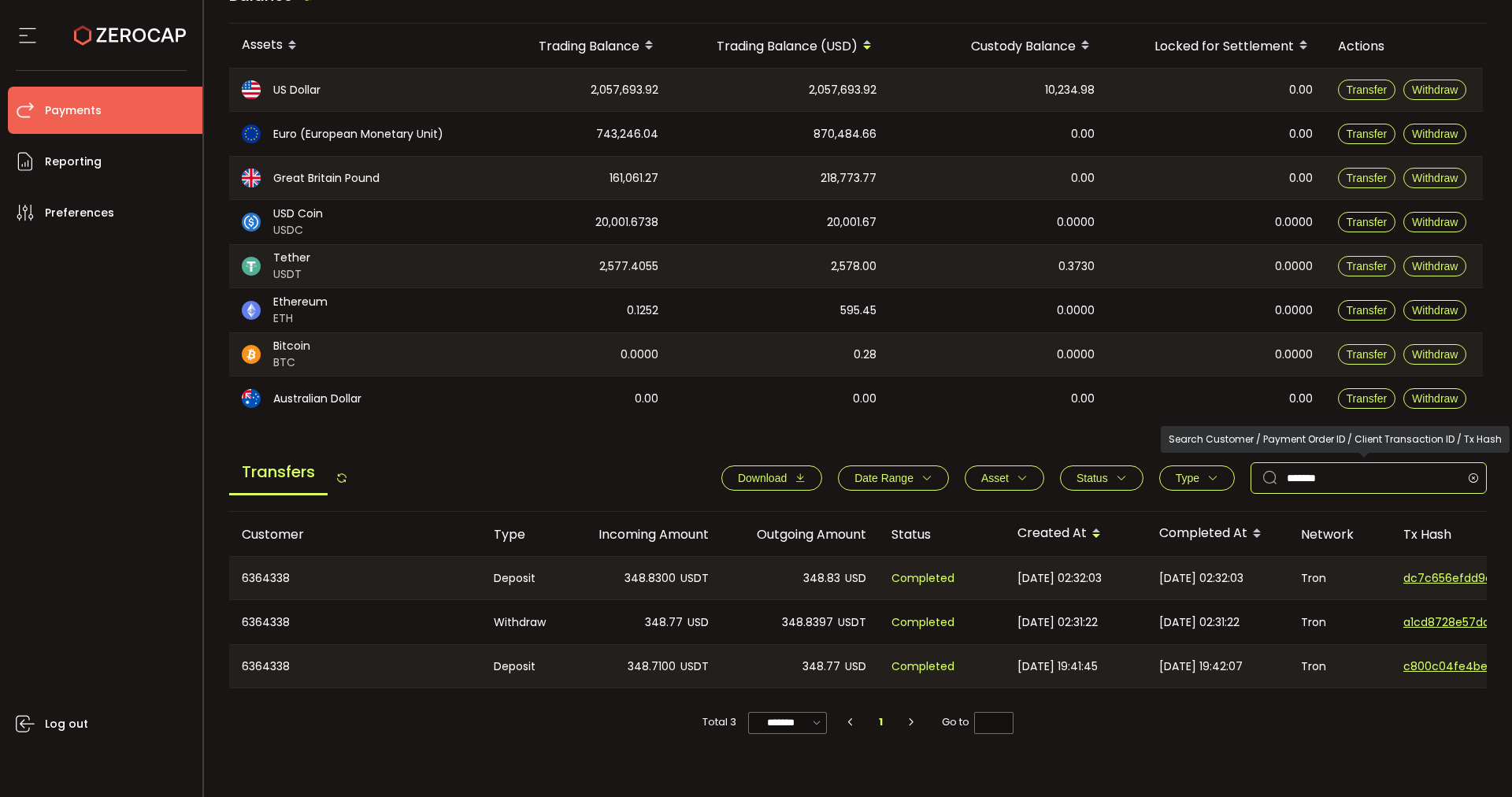
drag, startPoint x: 1305, startPoint y: 470, endPoint x: 1248, endPoint y: 465, distance: 57.2
click at [1251, 465] on input "*******" at bounding box center [1369, 478] width 236 height 32
paste input "**********"
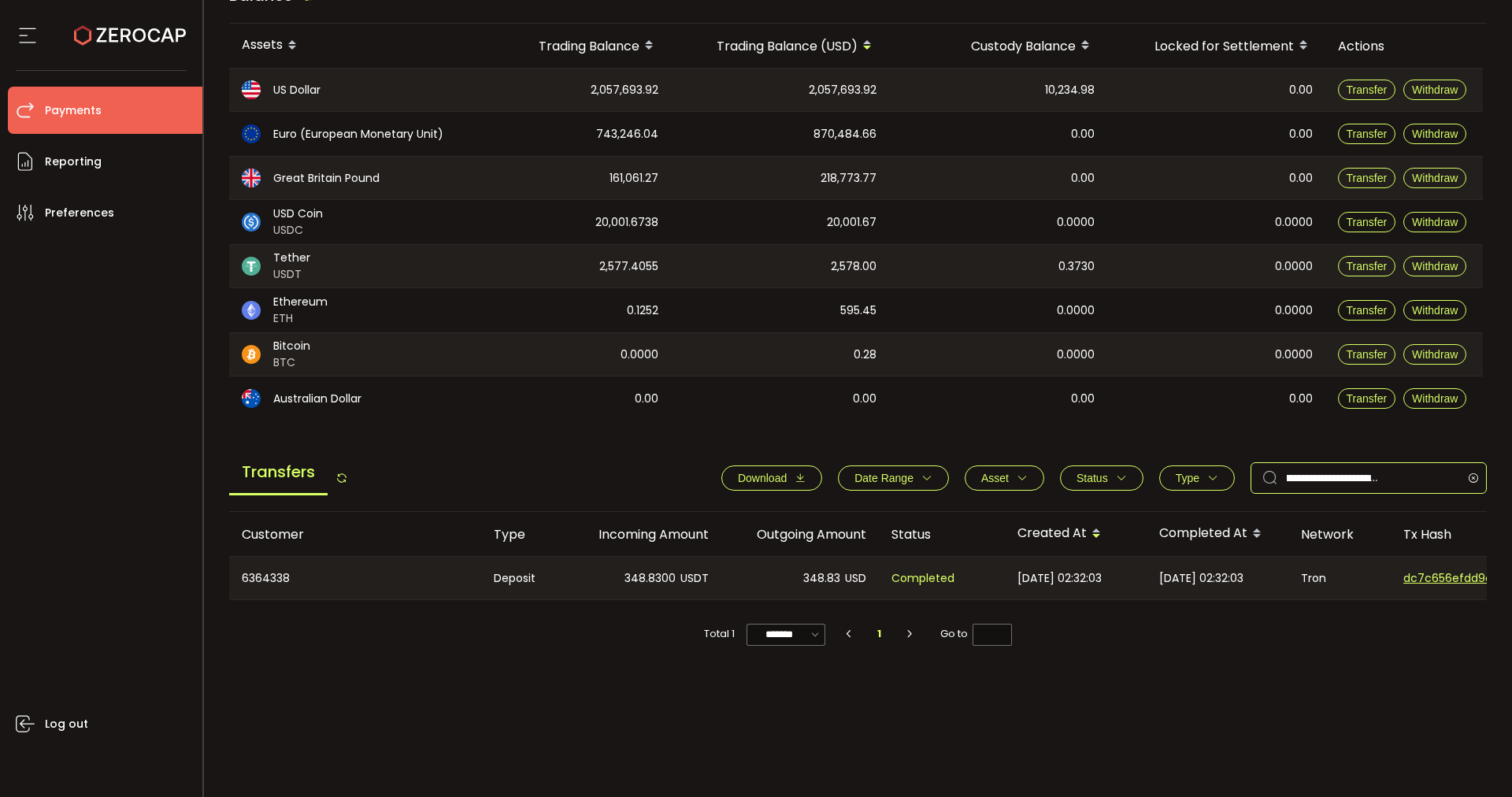
type input "**********"
click at [1344, 473] on icon at bounding box center [1472, 478] width 20 height 32
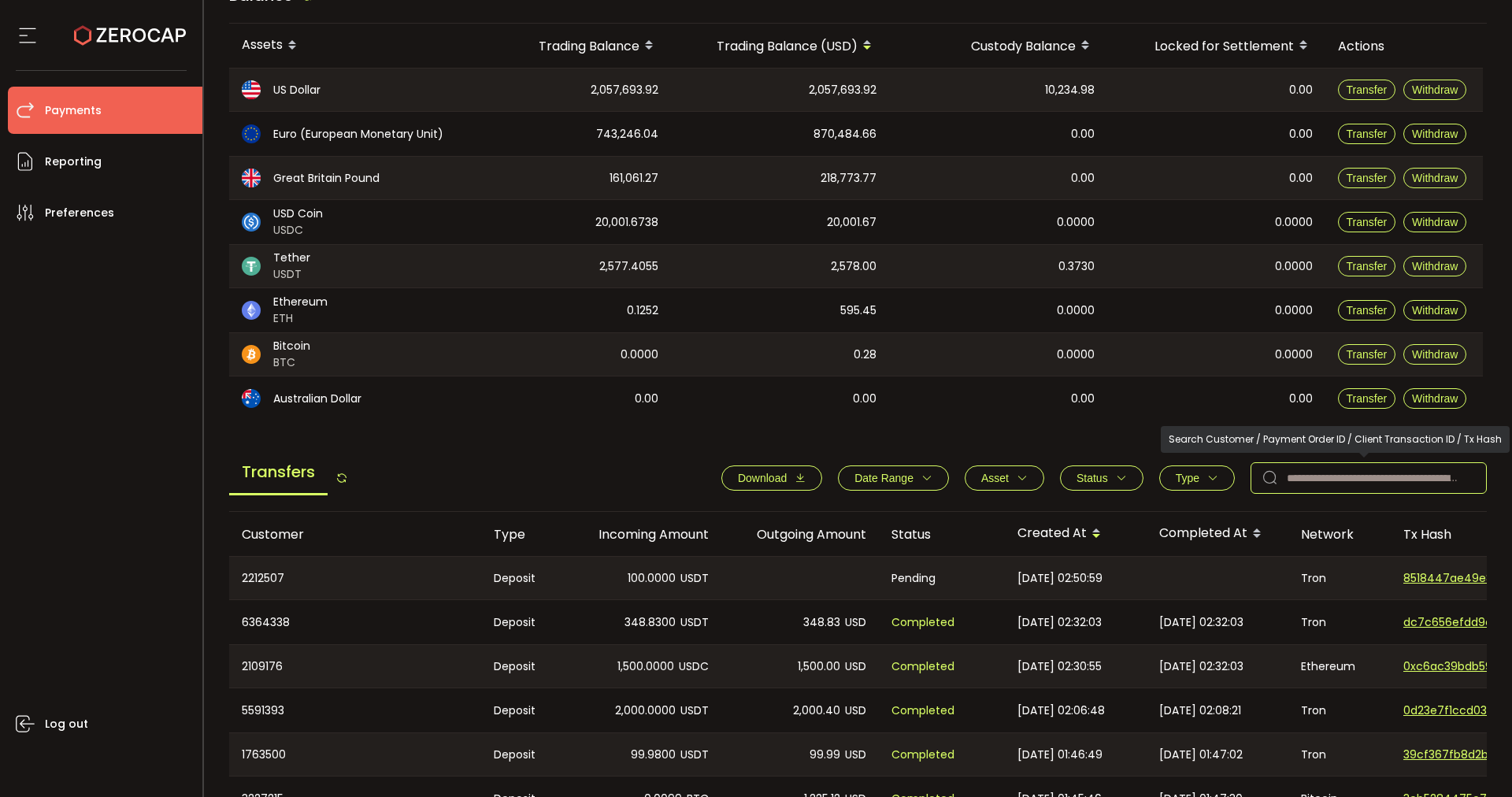
click at [1344, 478] on input "text" at bounding box center [1369, 478] width 236 height 32
paste input "*******"
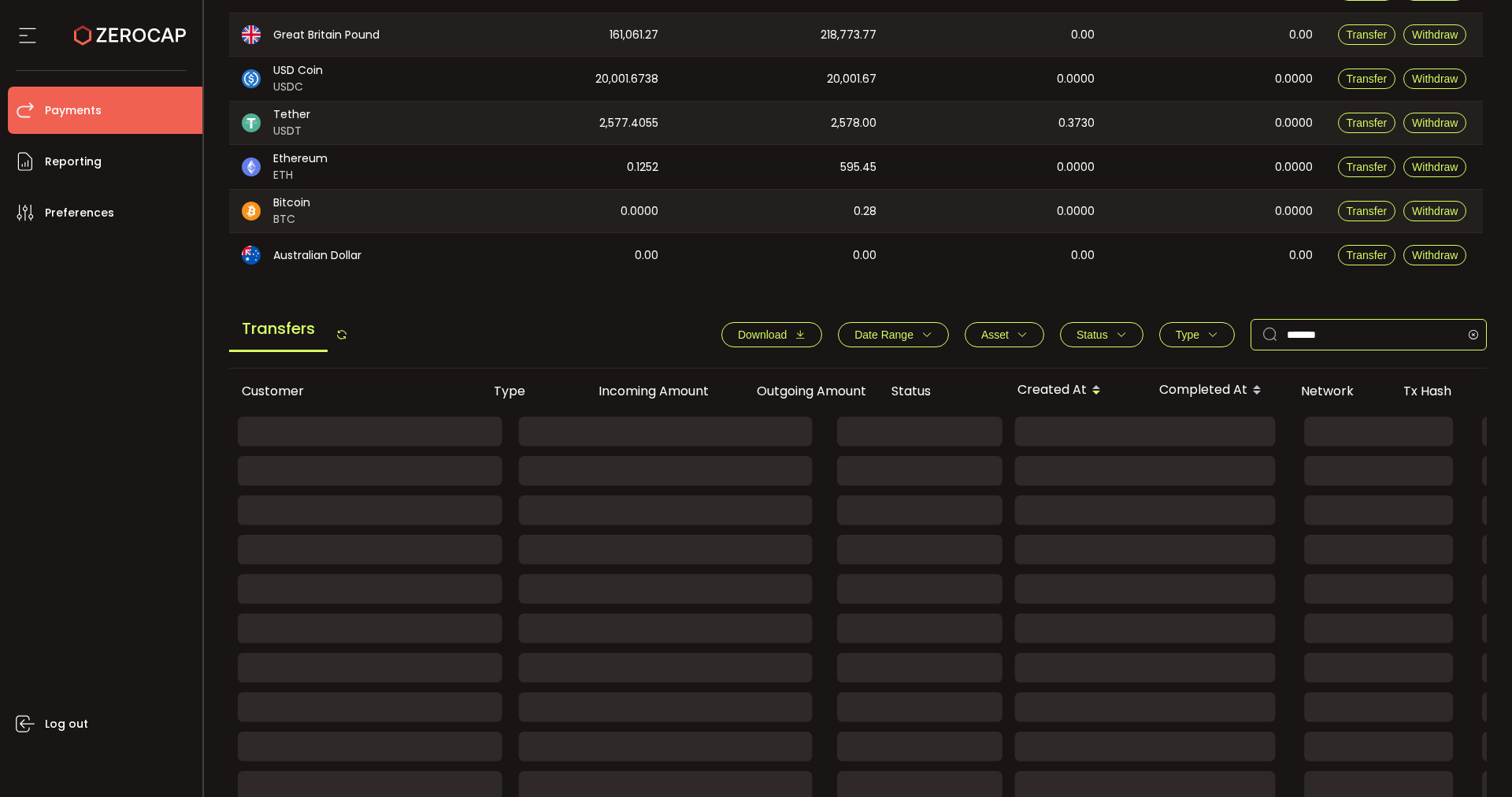
scroll to position [336, 0]
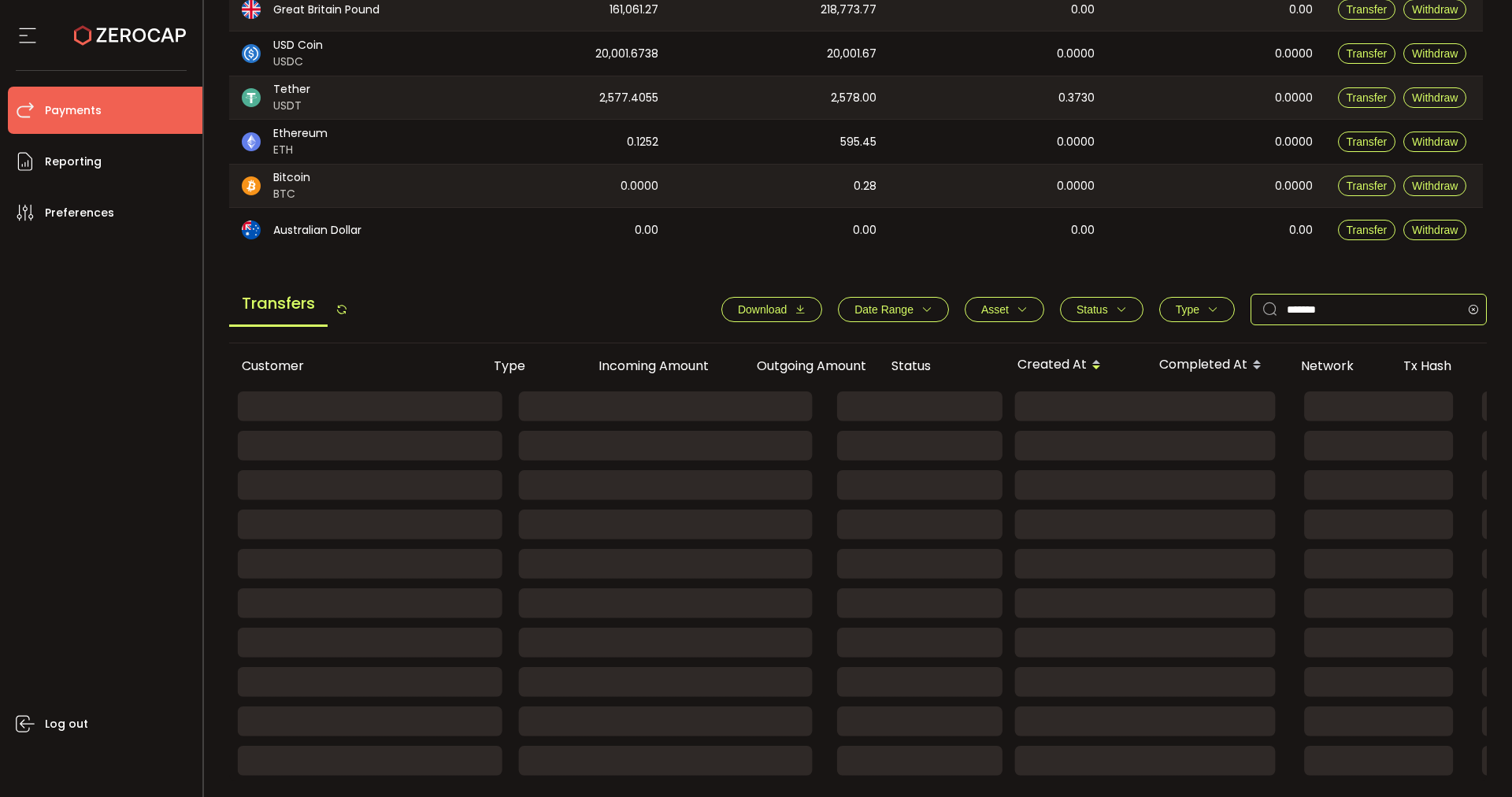
type input "*******"
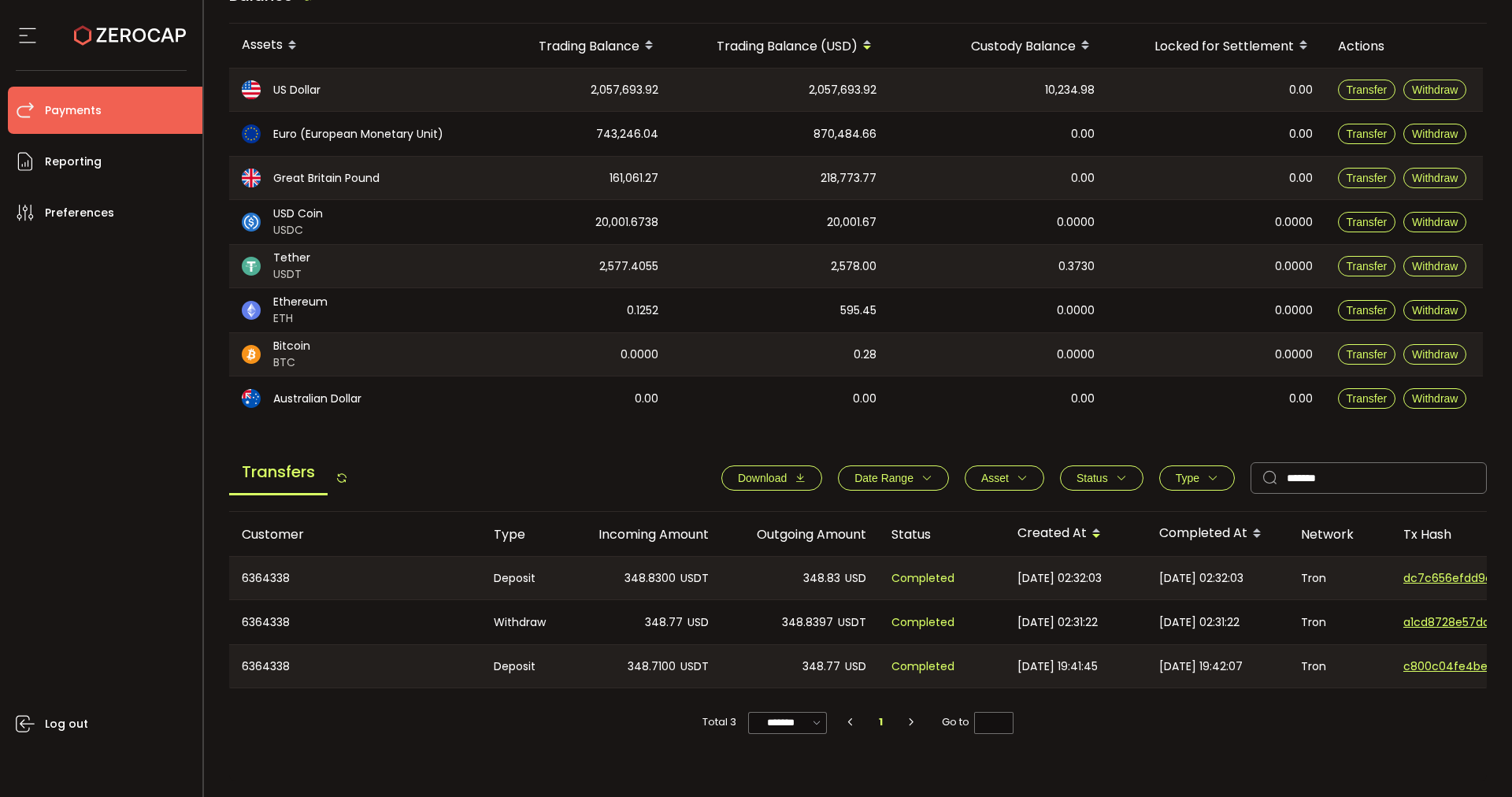
drag, startPoint x: 944, startPoint y: 686, endPoint x: 1353, endPoint y: 691, distance: 409.0
click at [1344, 688] on div "6364338 Deposit 348.8300 USDT 348.83 USD Completed [DATE] 02:32:03 [DATE] 02:32…" at bounding box center [858, 622] width 1259 height 132
click at [1186, 708] on div "Total 3 ******* 10/page 20/page 50/page 100/page 1 Go to *" at bounding box center [858, 714] width 1259 height 52
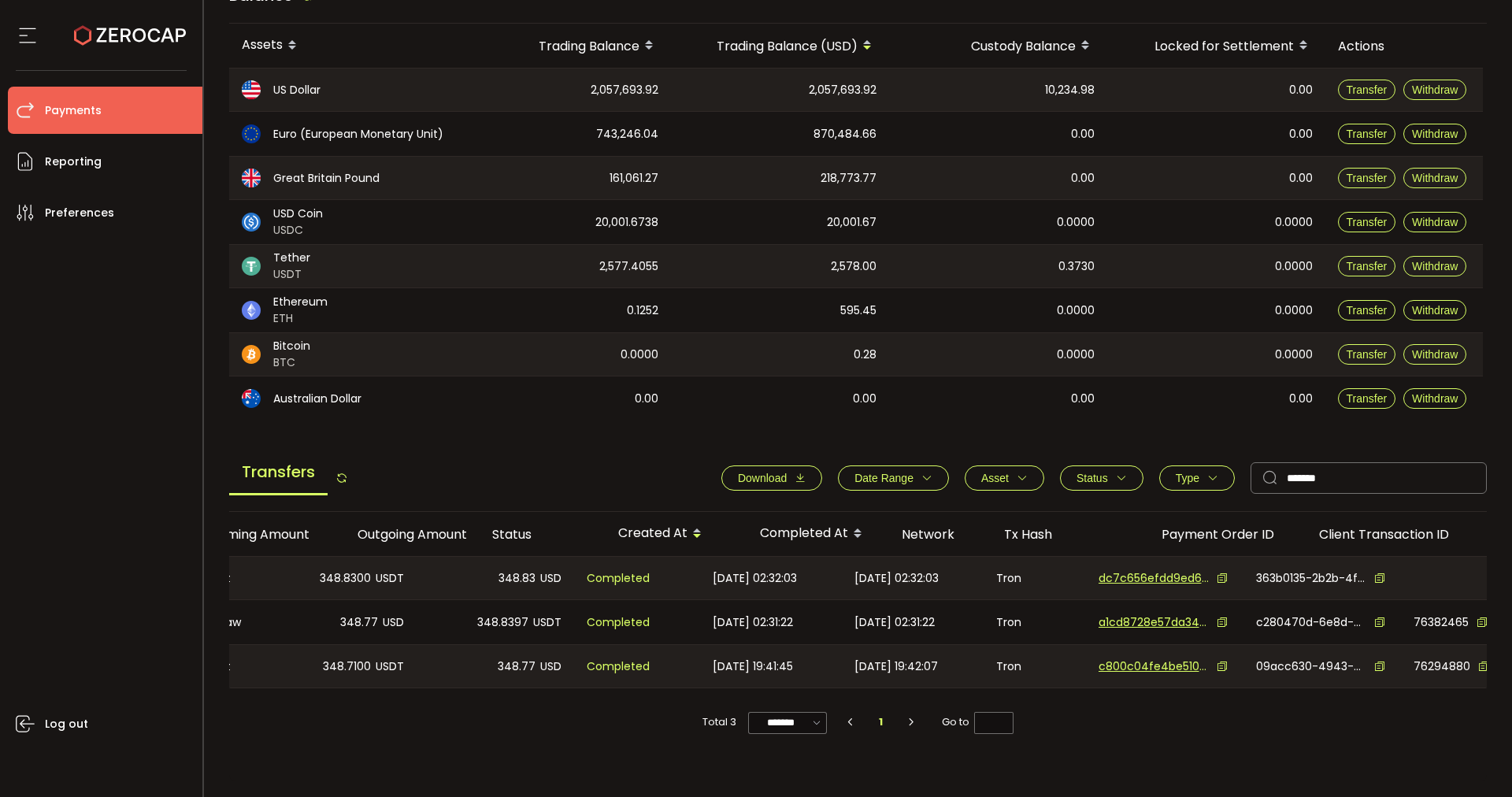
scroll to position [0, 0]
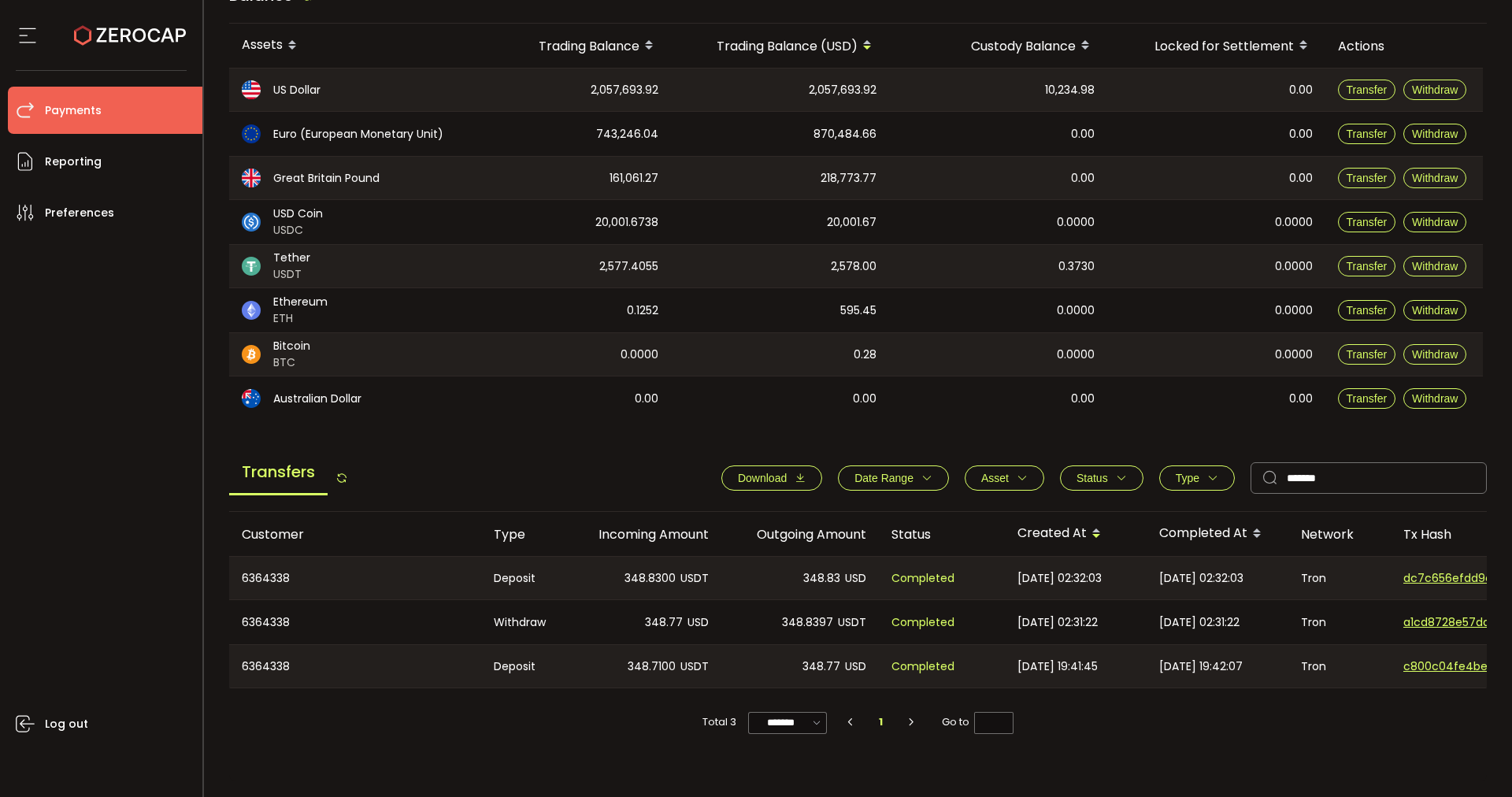
click at [551, 708] on div "Total 3 ******* 10/page 20/page 50/page 100/page 1 Go to *" at bounding box center [858, 714] width 1259 height 52
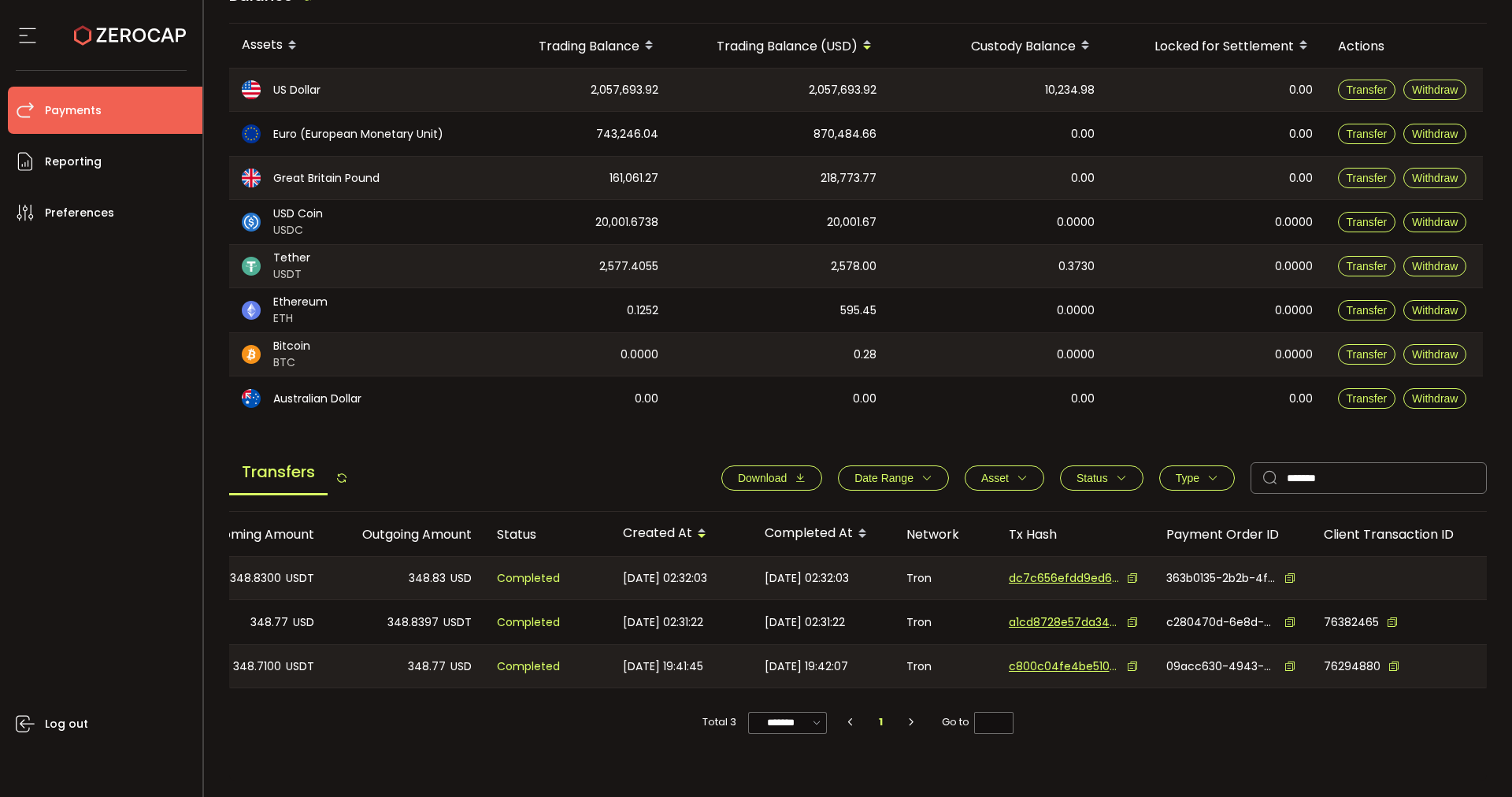
scroll to position [0, 404]
drag, startPoint x: 1148, startPoint y: 533, endPoint x: 1283, endPoint y: 533, distance: 135.0
click at [1283, 533] on div "Payment Order ID" at bounding box center [1227, 533] width 157 height 18
drag, startPoint x: 1278, startPoint y: 533, endPoint x: 1155, endPoint y: 532, distance: 123.0
click at [1155, 532] on div "Payment Order ID" at bounding box center [1227, 533] width 157 height 18
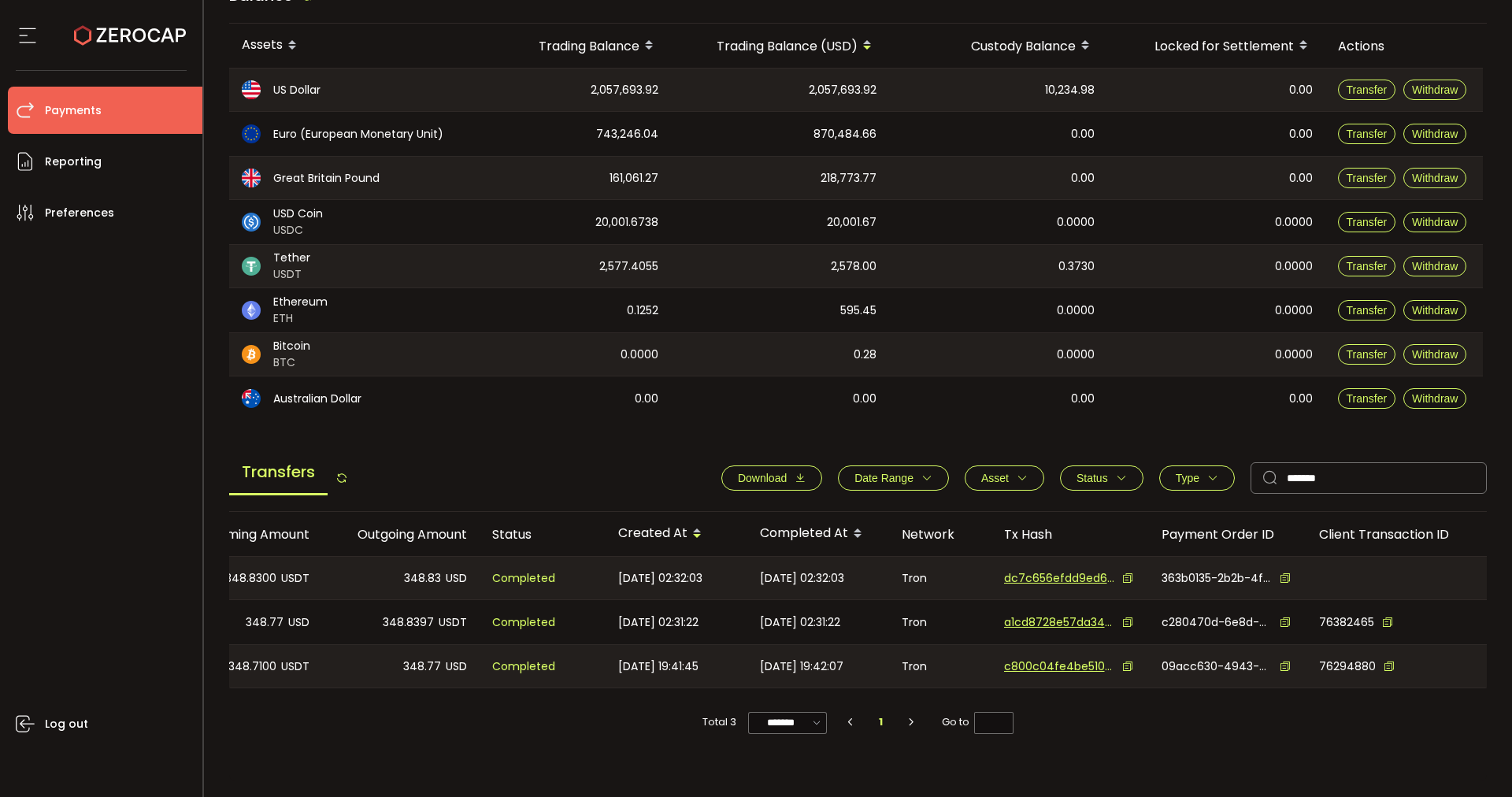
click at [1280, 577] on icon at bounding box center [1285, 577] width 11 height 11
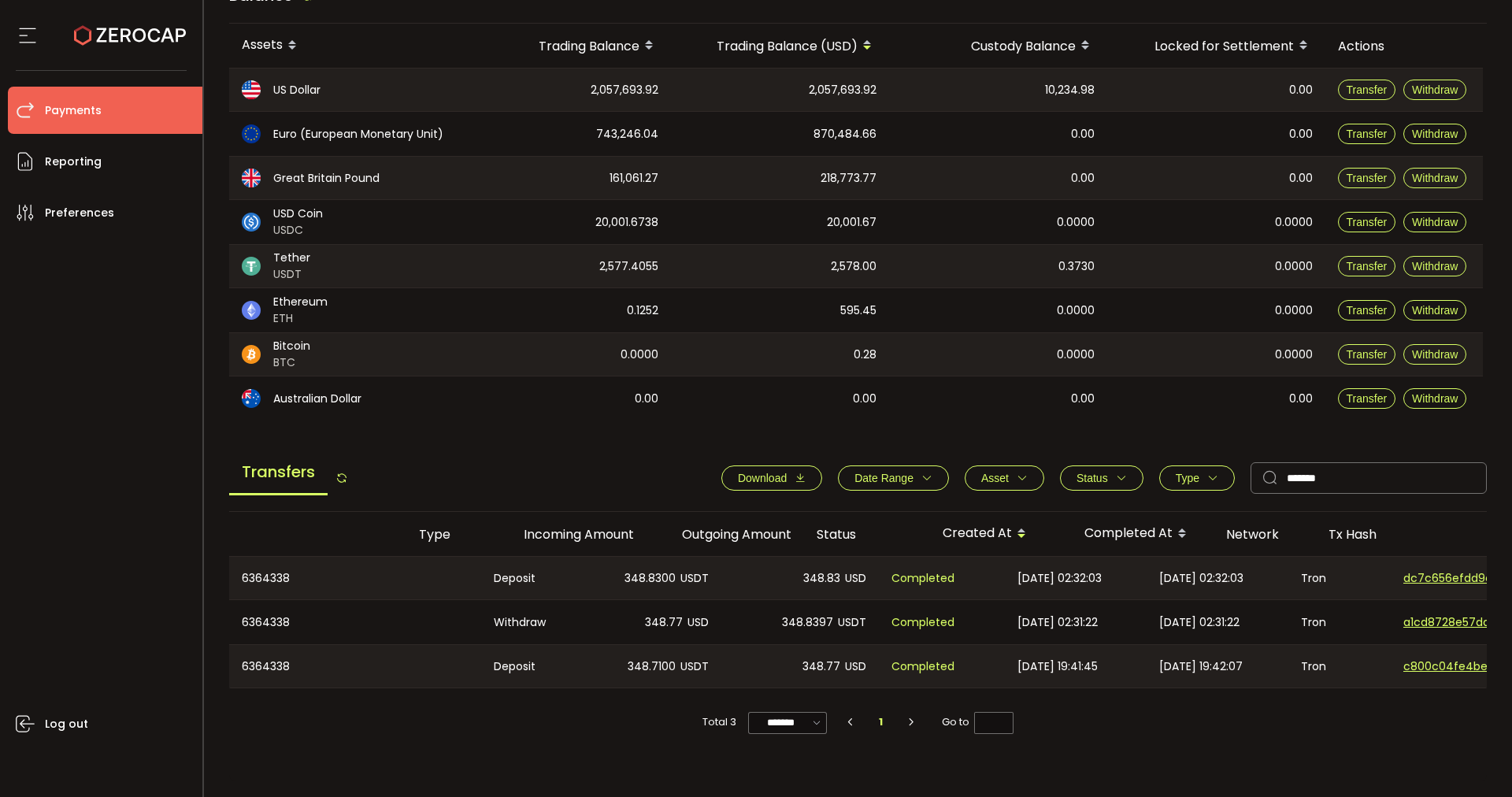
scroll to position [0, 0]
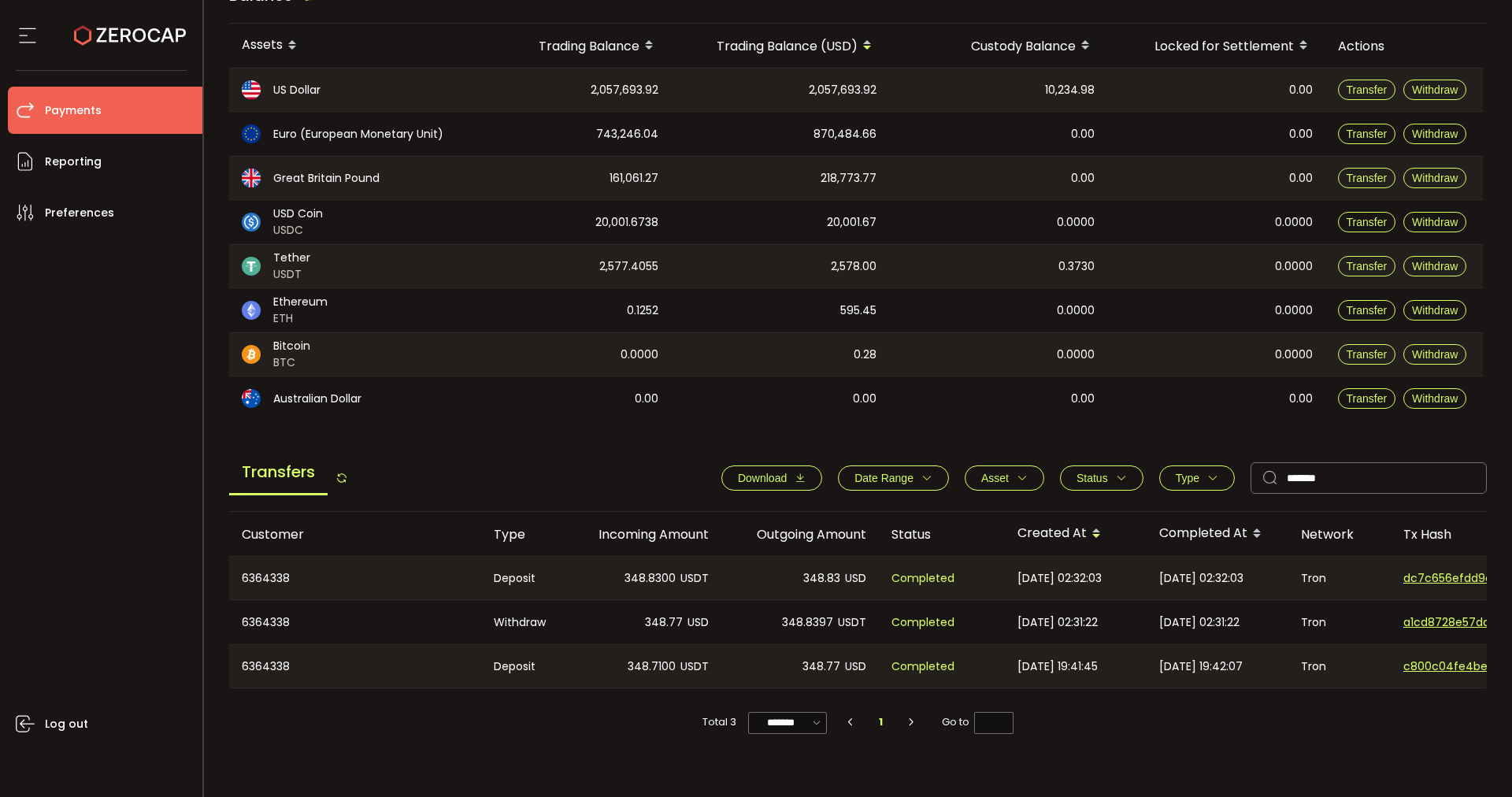
click at [255, 568] on div "6364338" at bounding box center [355, 578] width 252 height 43
copy div "6364338"
drag, startPoint x: 614, startPoint y: 575, endPoint x: 716, endPoint y: 571, distance: 102.1
click at [716, 571] on div "348.8300 USDT" at bounding box center [642, 578] width 157 height 43
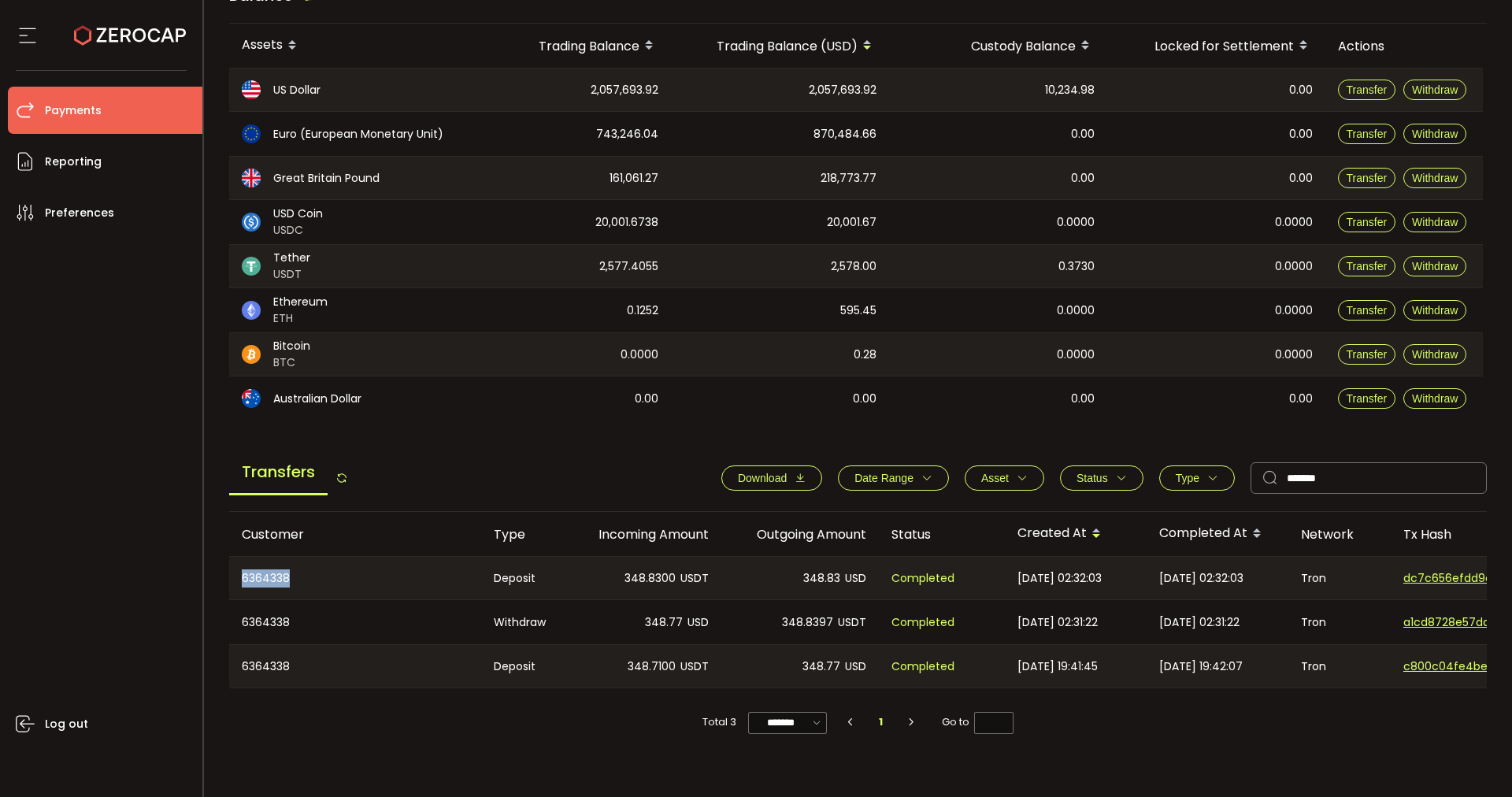
copy div "348.8300 USDT"
click at [359, 588] on div "6364338" at bounding box center [355, 578] width 252 height 43
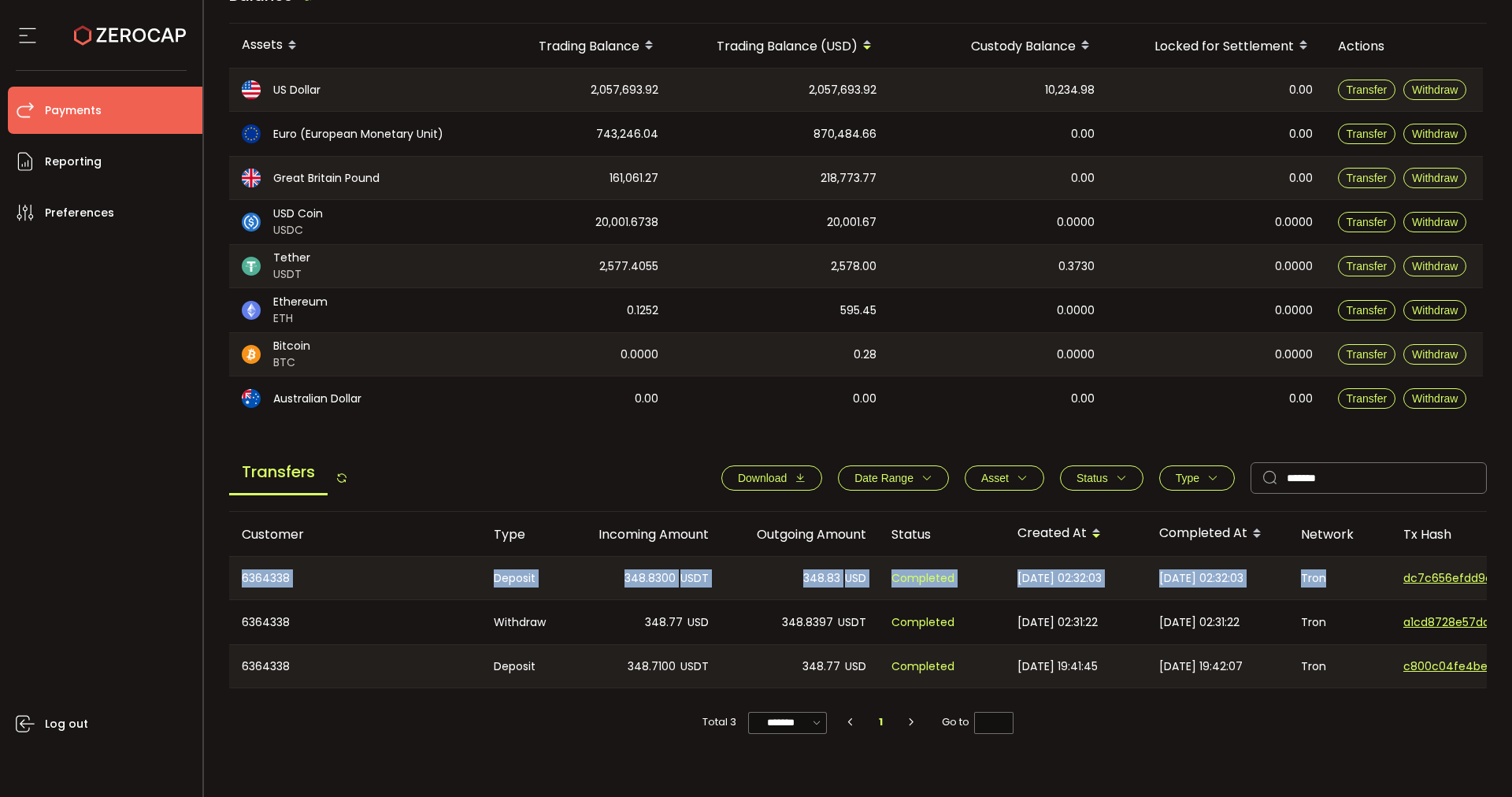
drag, startPoint x: 235, startPoint y: 575, endPoint x: 1332, endPoint y: 588, distance: 1097.1
click at [1332, 588] on tr "6364338 Deposit 348.8300 USDT 348.83 USD Completed [DATE] 02:32:03 [DATE] 02:32…" at bounding box center [1058, 577] width 1658 height 44
copy tr "6364338 Deposit 348.8300 USDT 348.83 USD Completed [DATE] 02:32:03 [DATE] 02:32…"
drag, startPoint x: 988, startPoint y: 687, endPoint x: 1295, endPoint y: 680, distance: 307.1
click at [1295, 680] on tr "6364338 Deposit 348.7100 USDT 348.77 USD Completed [DATE] 19:41:45 [DATE] 19:42…" at bounding box center [1058, 666] width 1658 height 44
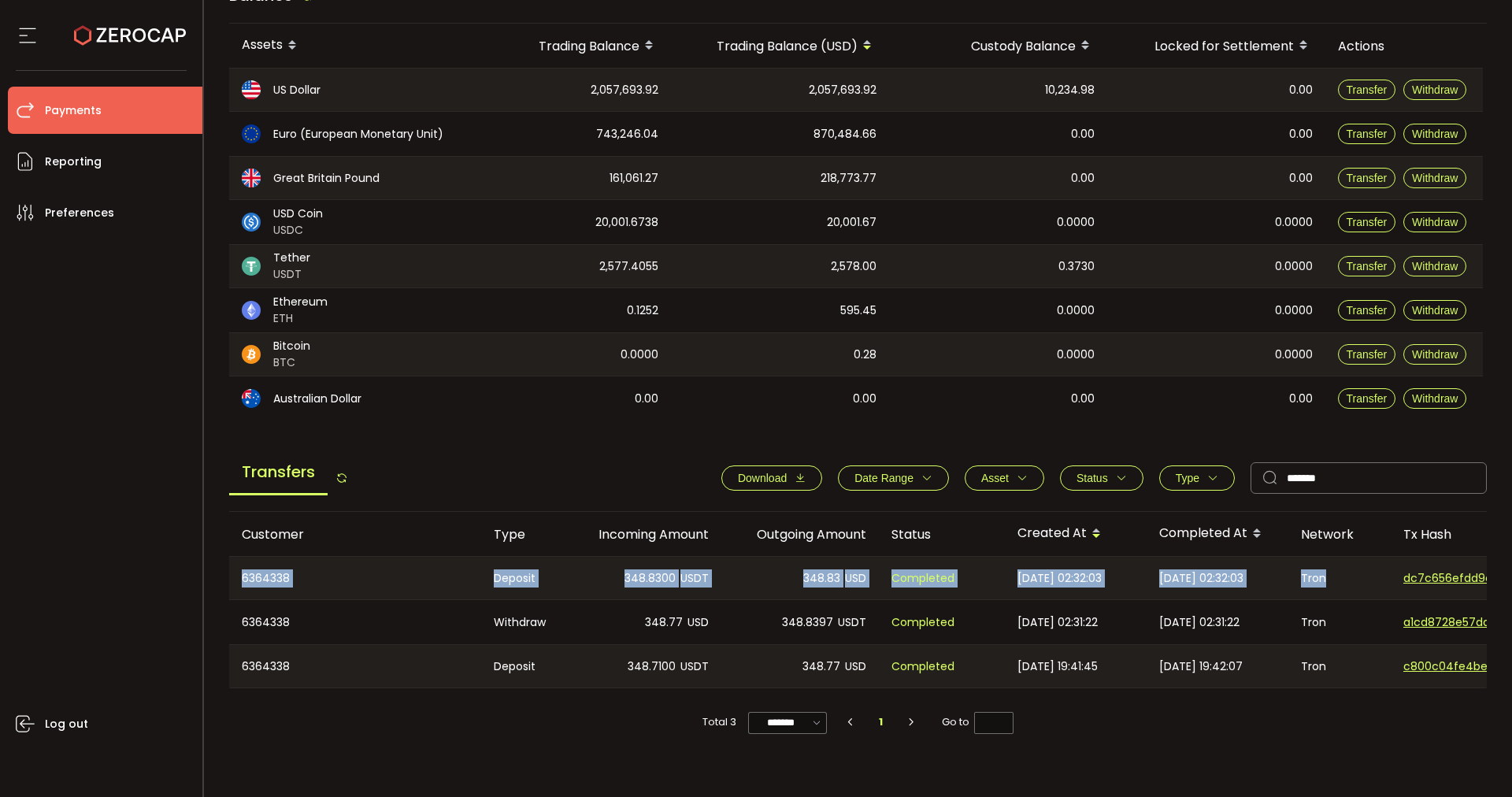
click at [1292, 680] on div "Tron" at bounding box center [1339, 666] width 102 height 43
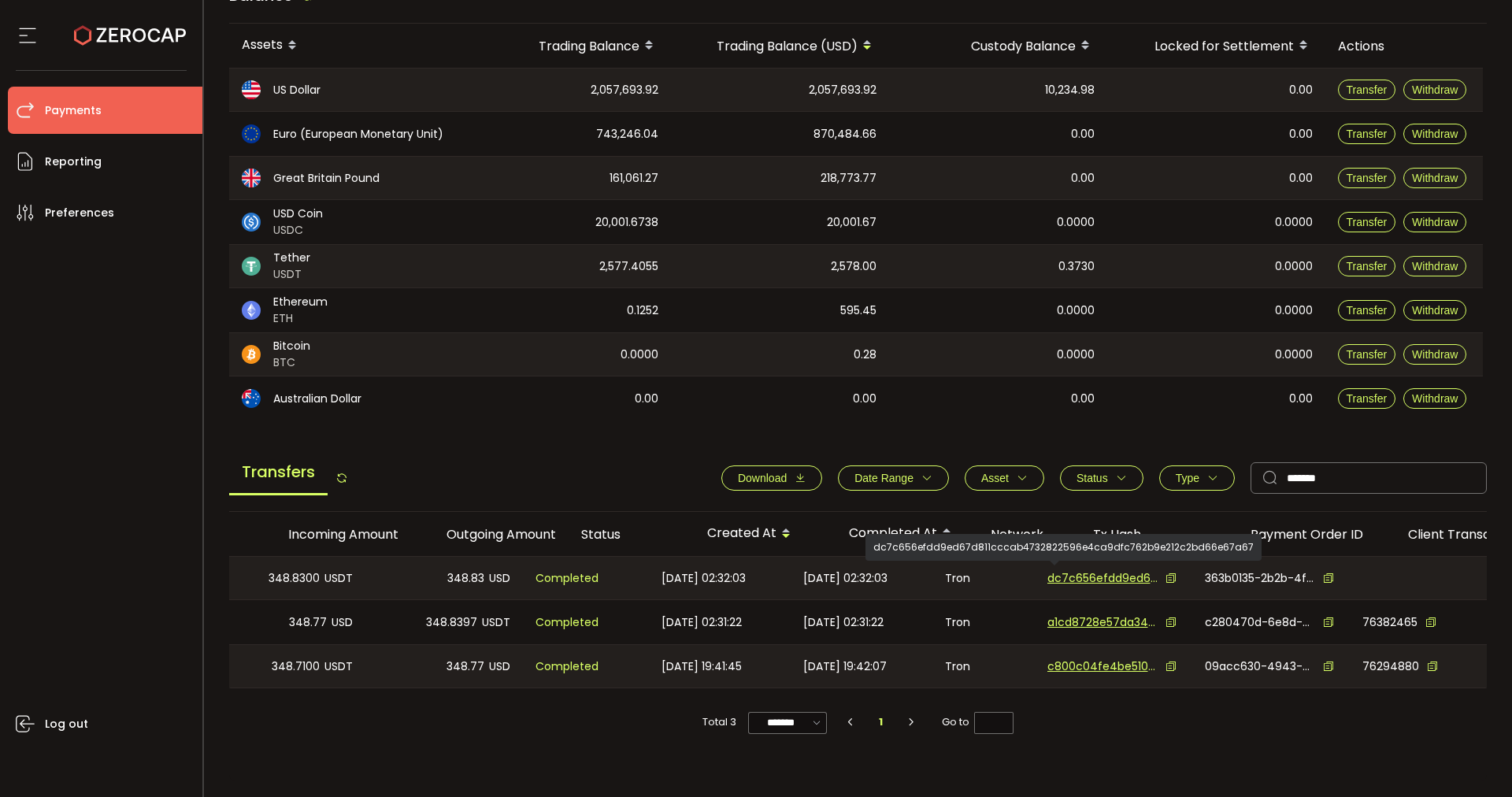
scroll to position [0, 404]
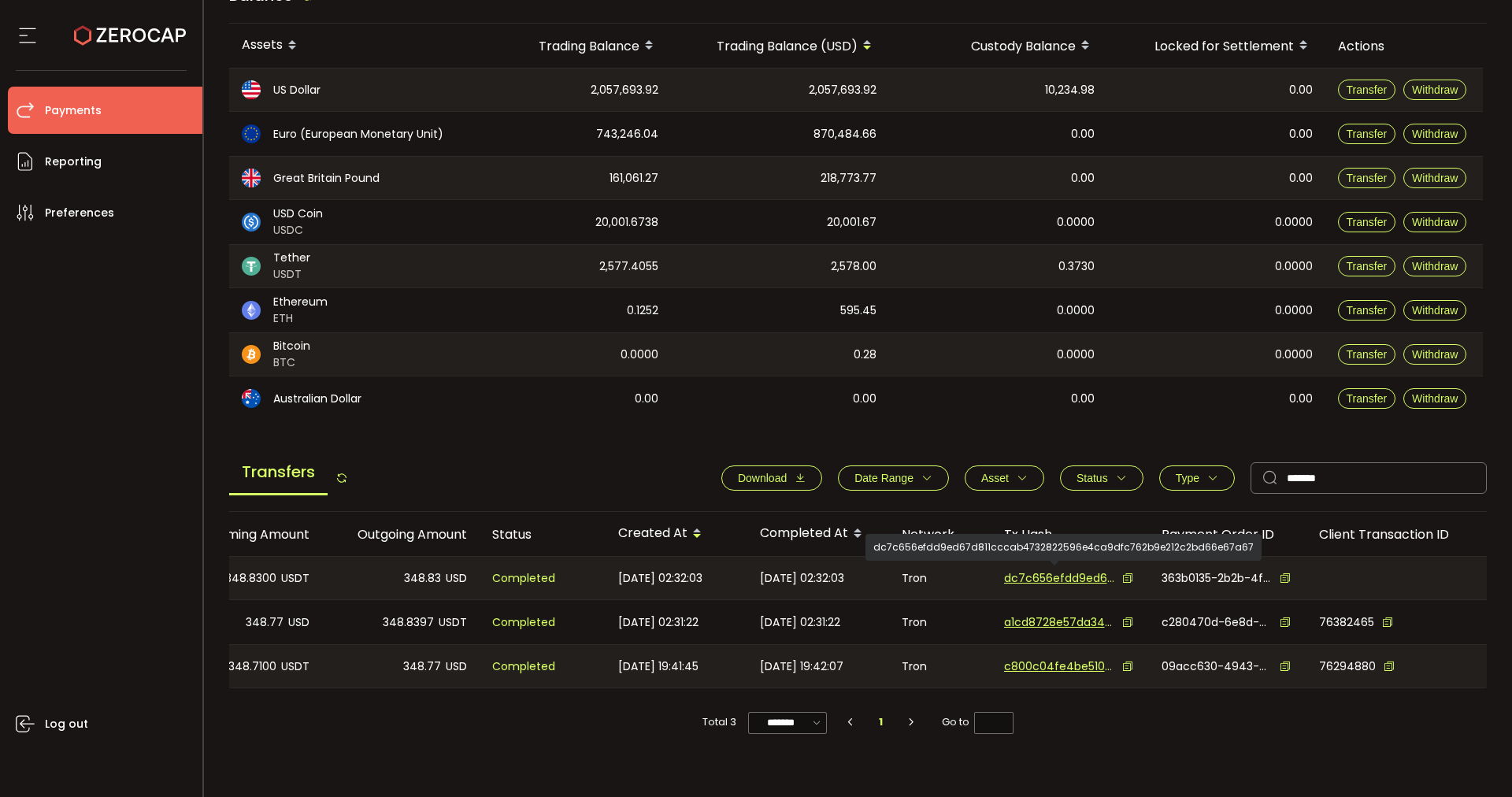
drag, startPoint x: 1082, startPoint y: 569, endPoint x: 1511, endPoint y: 570, distance: 429.0
click at [1344, 570] on section "PDF is being processed and will download to your computer PAYMENTS Buy Power $0…" at bounding box center [858, 398] width 1309 height 797
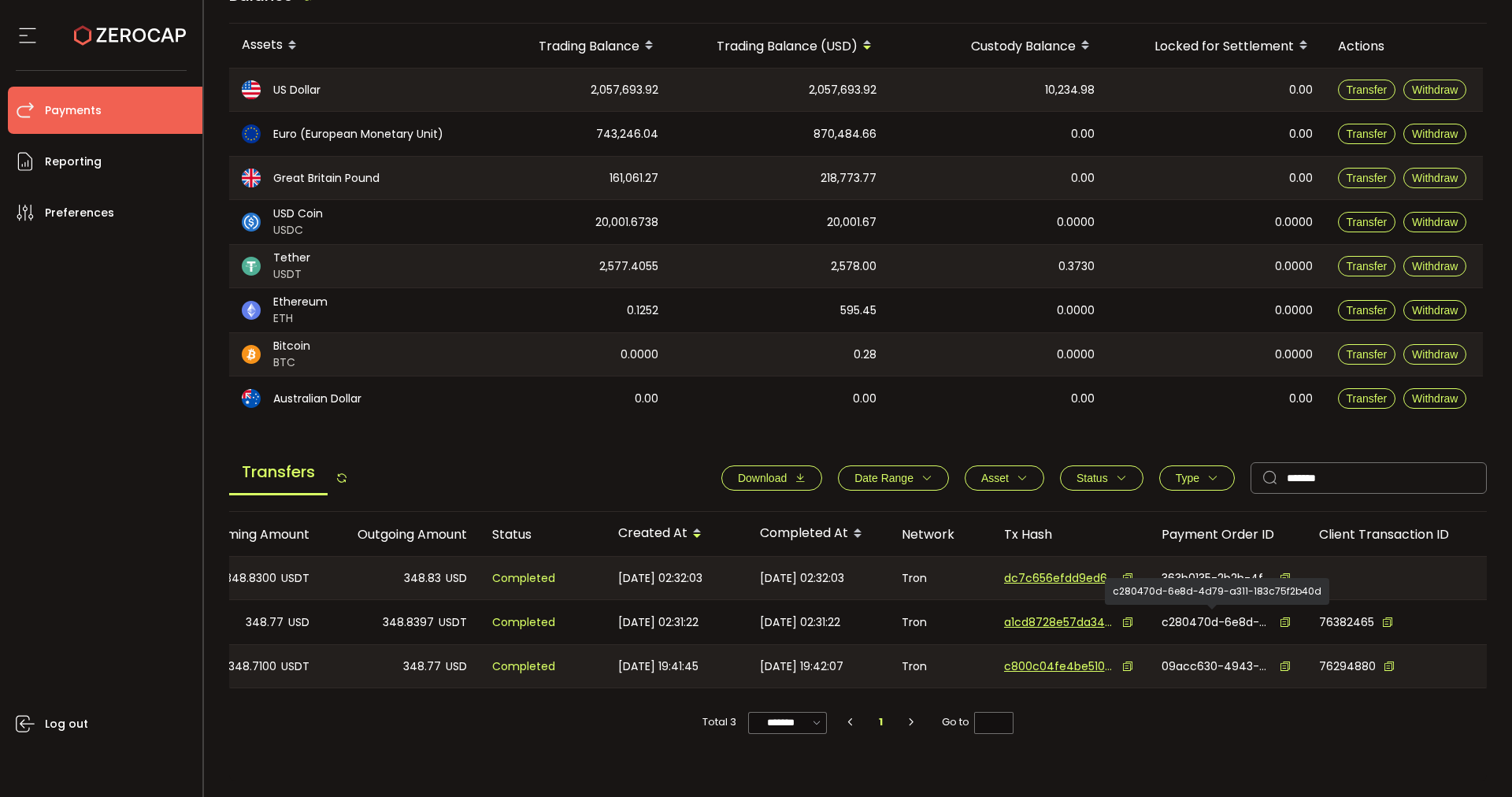
click at [1040, 708] on div "Customer Type Incoming Amount Outgoing Amount Status Created At Completed At Ne…" at bounding box center [858, 647] width 1259 height 270
click at [1122, 574] on icon at bounding box center [1127, 577] width 11 height 11
click at [1281, 572] on icon at bounding box center [1285, 577] width 11 height 11
click at [580, 708] on div "Customer Type Incoming Amount Outgoing Amount Status Created At Completed At Ne…" at bounding box center [858, 647] width 1259 height 270
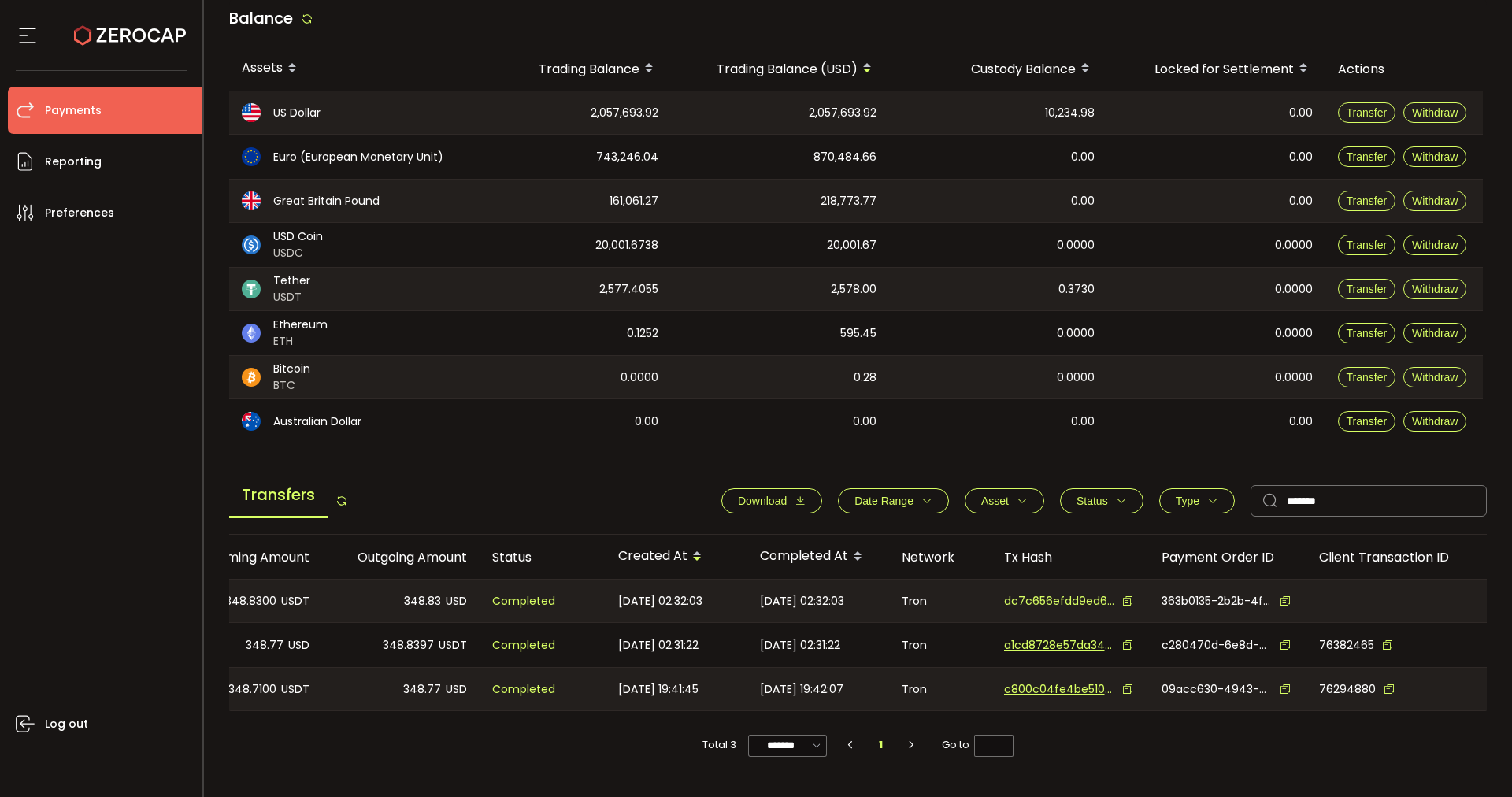
scroll to position [162, 0]
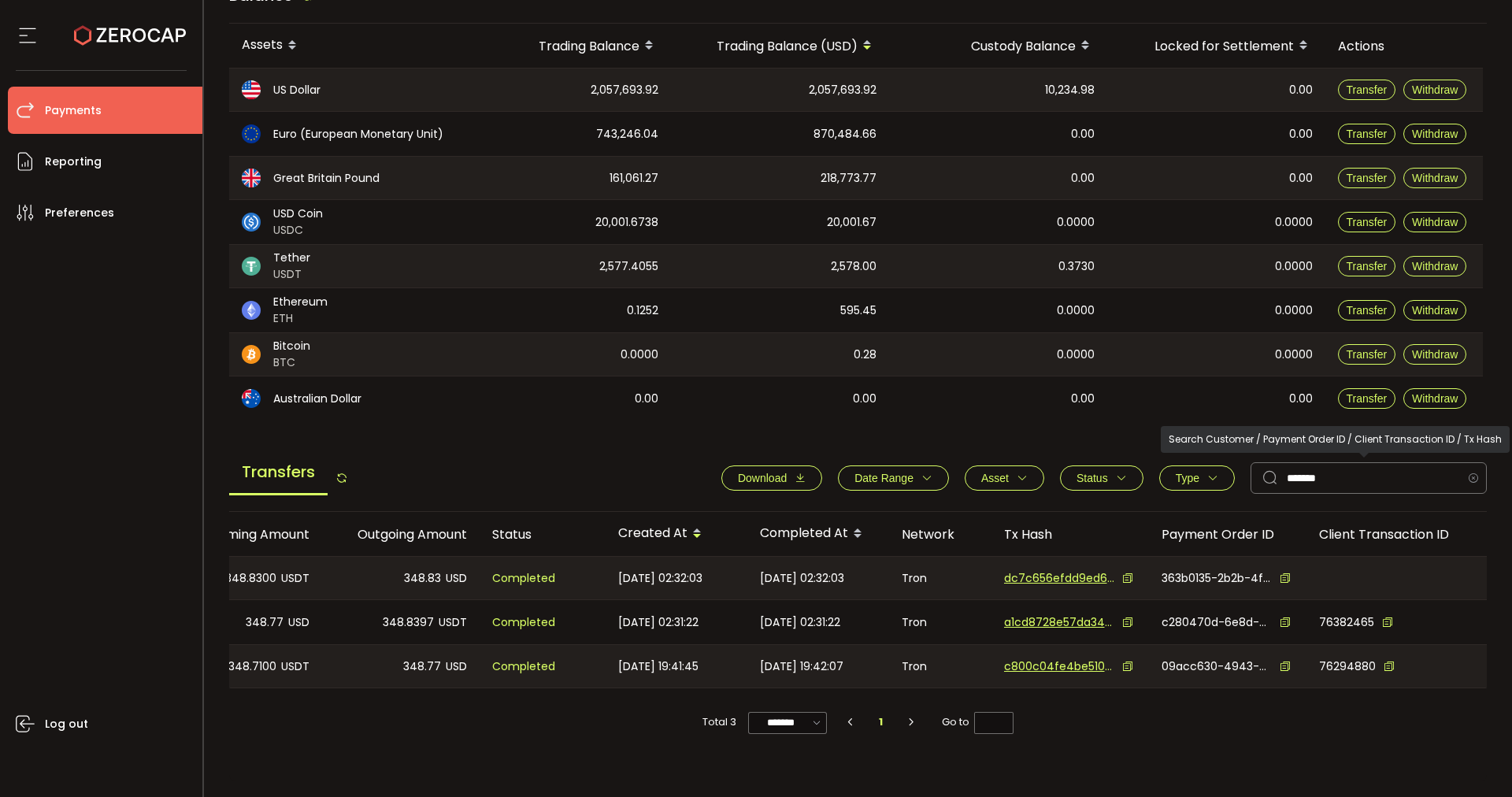
click at [1344, 472] on icon at bounding box center [1472, 478] width 20 height 32
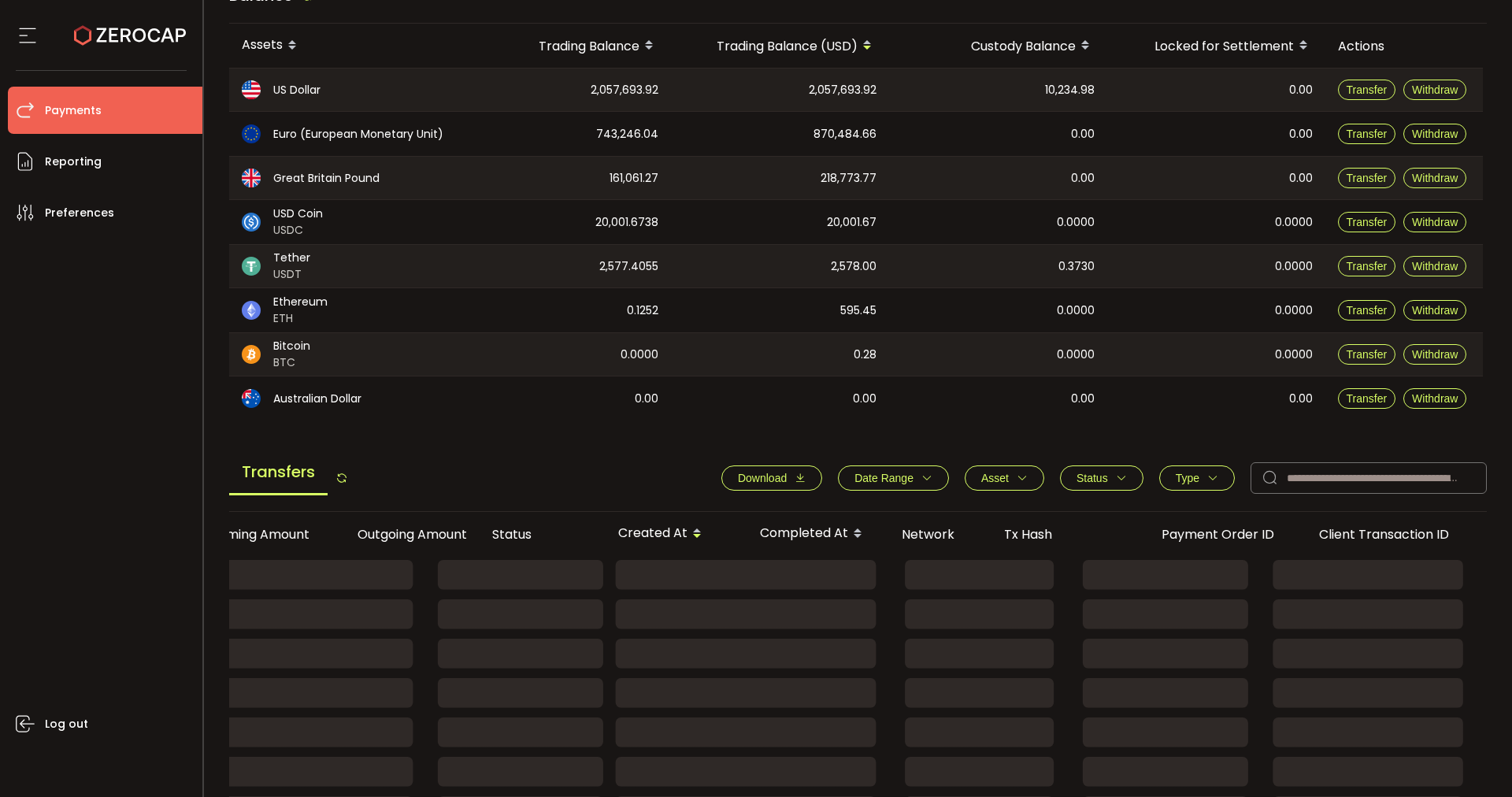
click at [1107, 476] on span "Status" at bounding box center [1101, 478] width 51 height 13
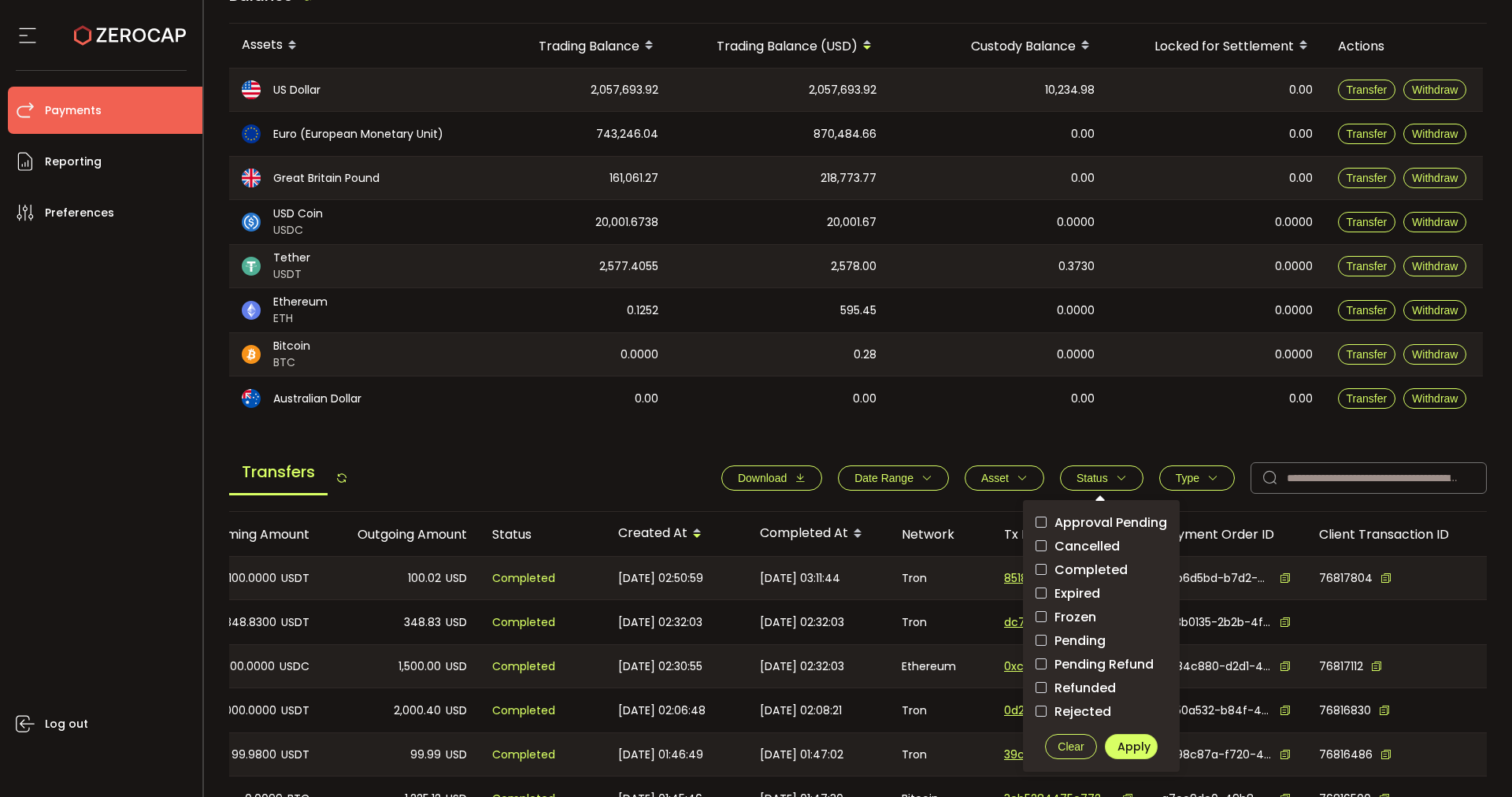
click at [1082, 642] on span "Pending" at bounding box center [1076, 640] width 59 height 15
click at [1130, 708] on span "Apply" at bounding box center [1134, 746] width 34 height 15
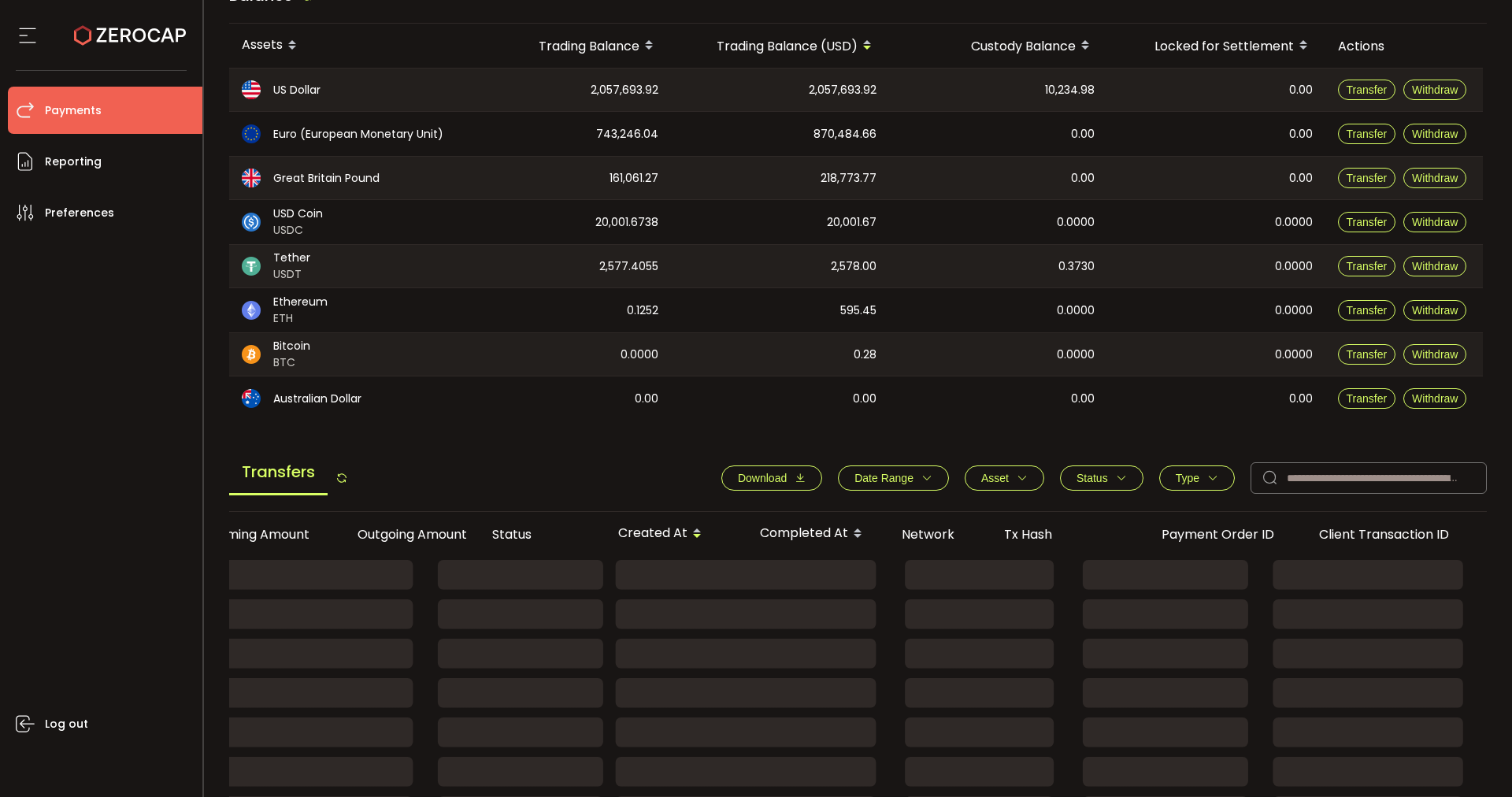
click at [1200, 483] on span "Type" at bounding box center [1198, 478] width 43 height 13
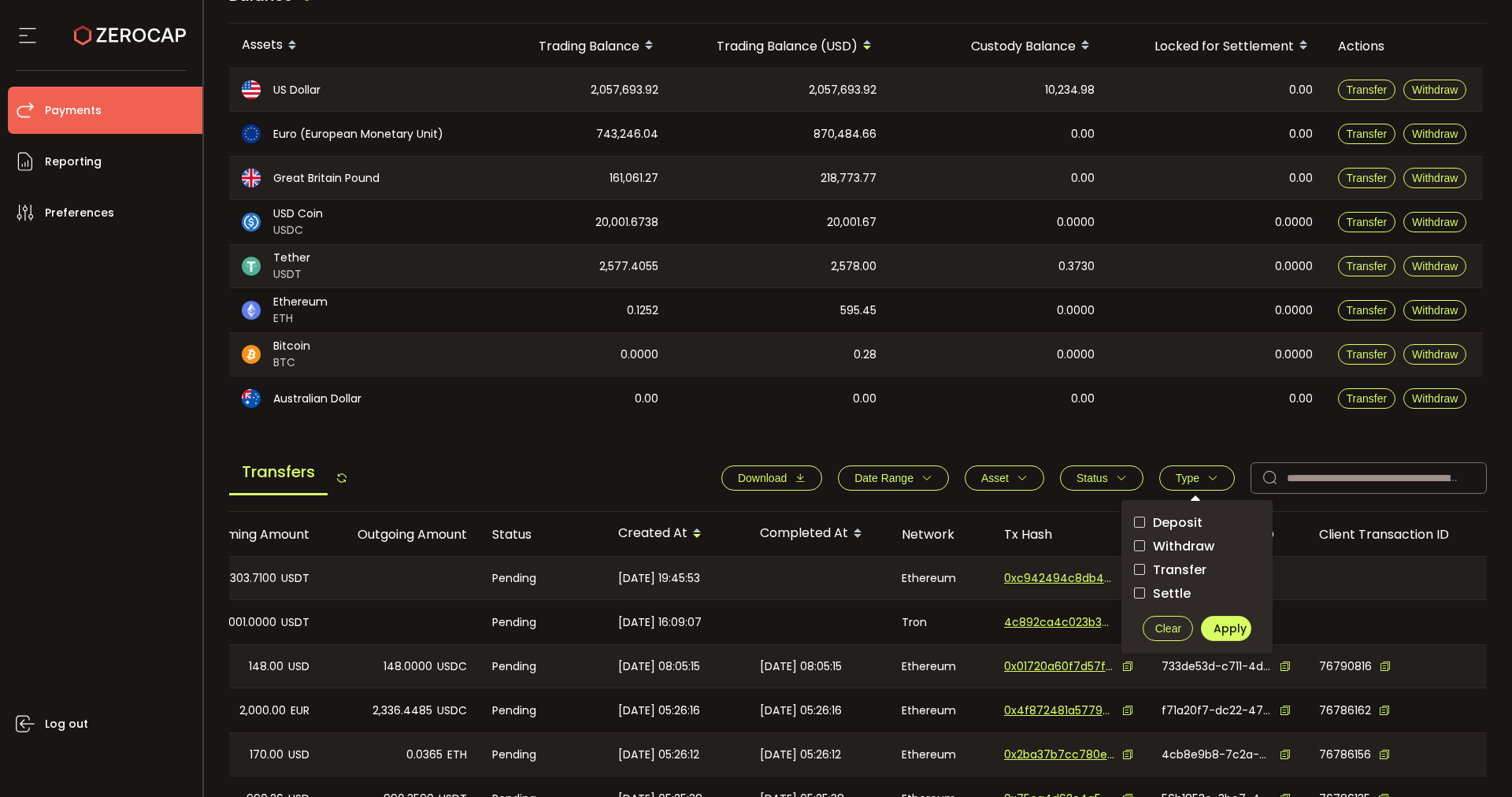
click at [1179, 538] on span "Withdraw" at bounding box center [1180, 545] width 70 height 15
click at [1227, 635] on span "Apply" at bounding box center [1230, 628] width 34 height 15
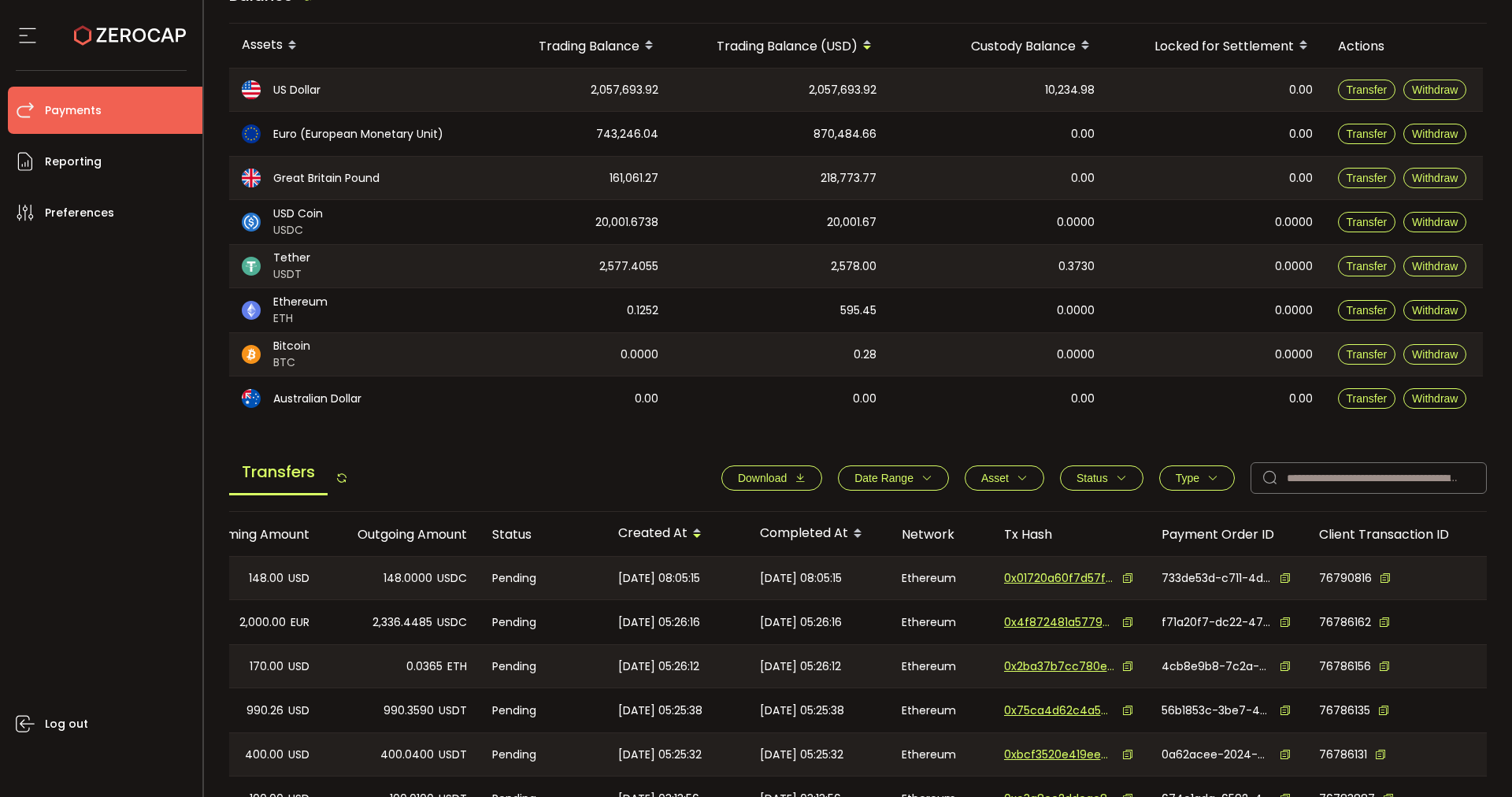
scroll to position [435, 0]
